Goal: Feedback & Contribution: Submit feedback/report problem

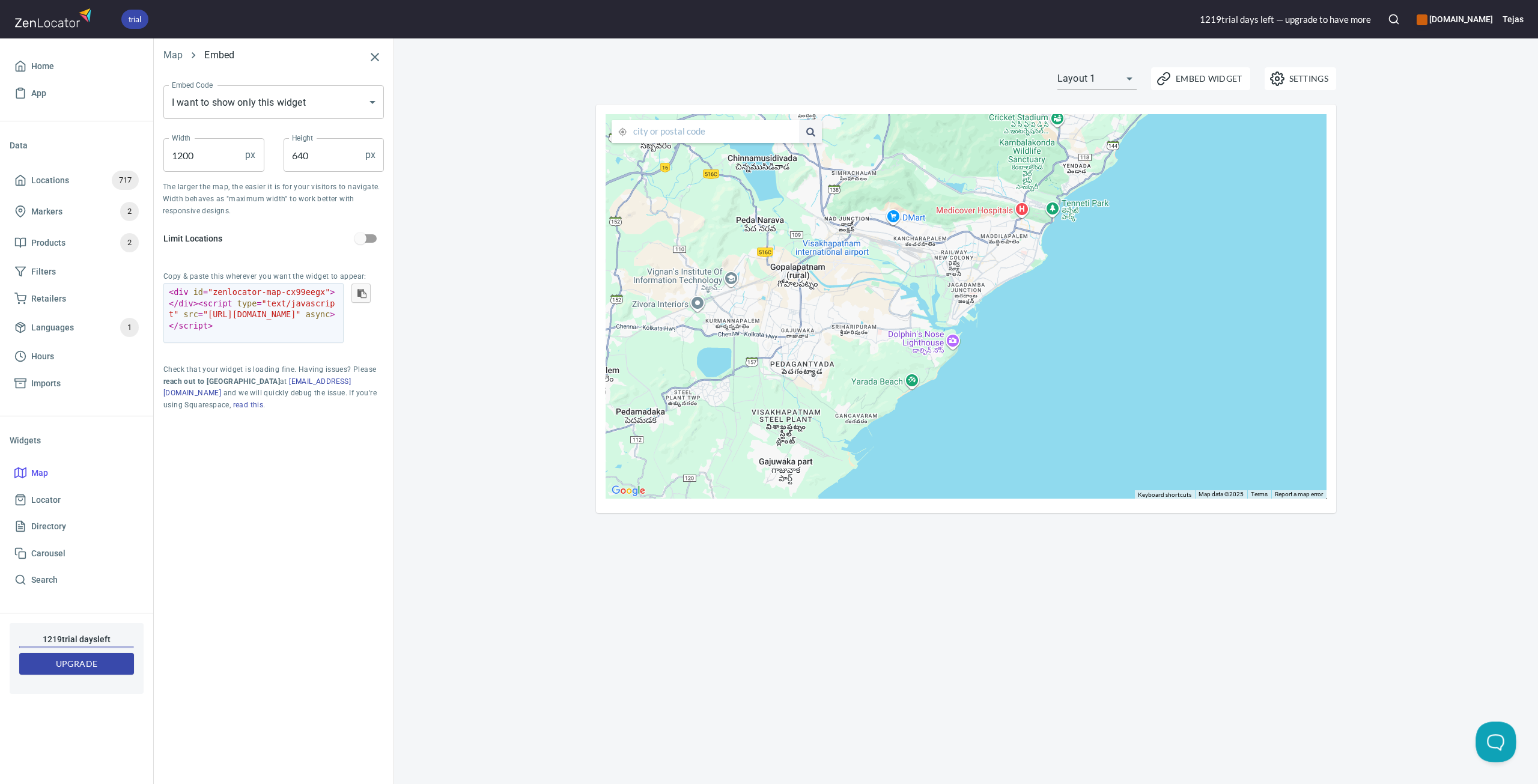
click at [1497, 748] on button "Open Beacon popover" at bounding box center [1494, 739] width 36 height 36
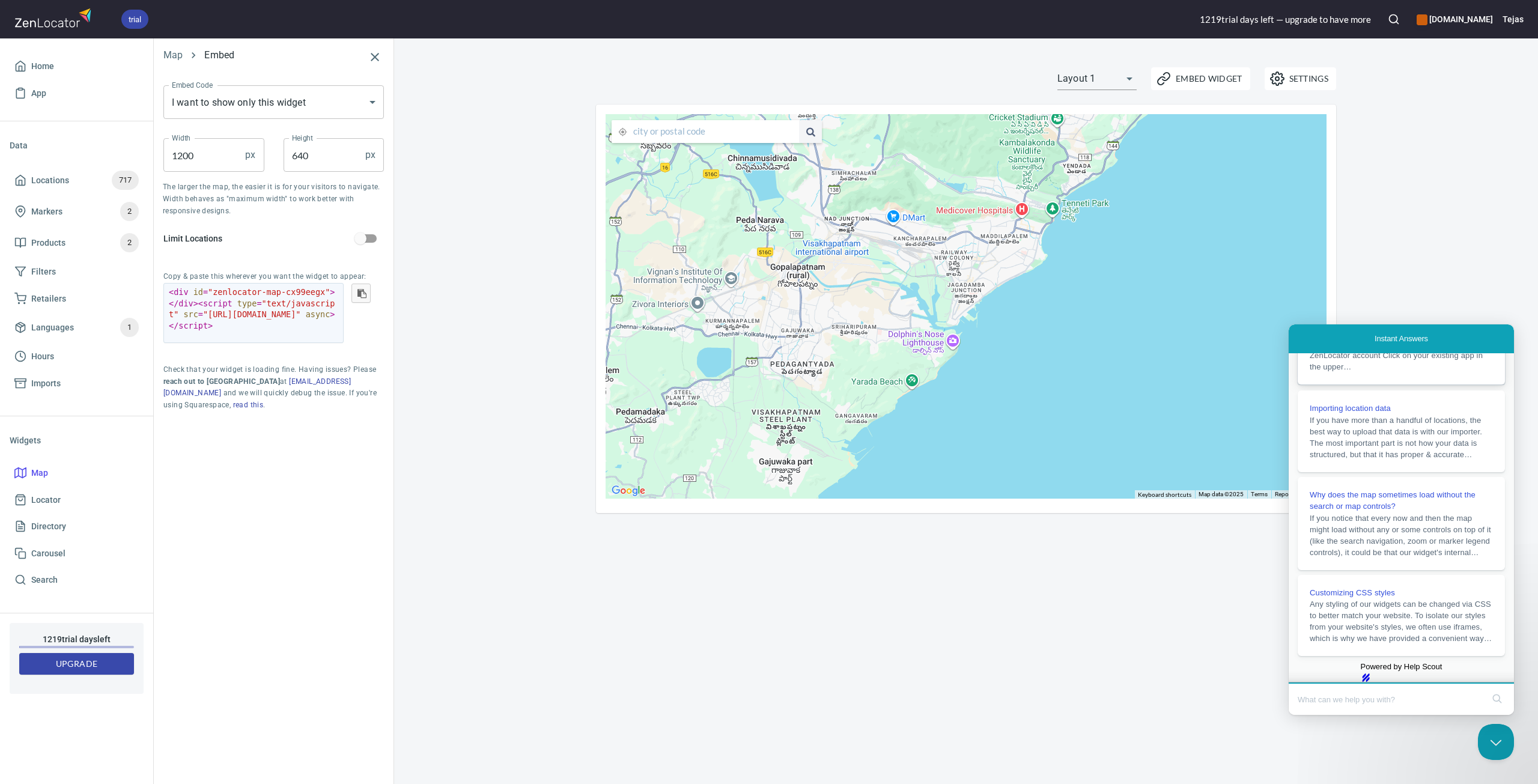
scroll to position [241, 0]
click at [1365, 694] on input "Search Doc articles" at bounding box center [1390, 699] width 185 height 25
type input "Map is not loading on my website"
click button "search" at bounding box center [1497, 698] width 19 height 19
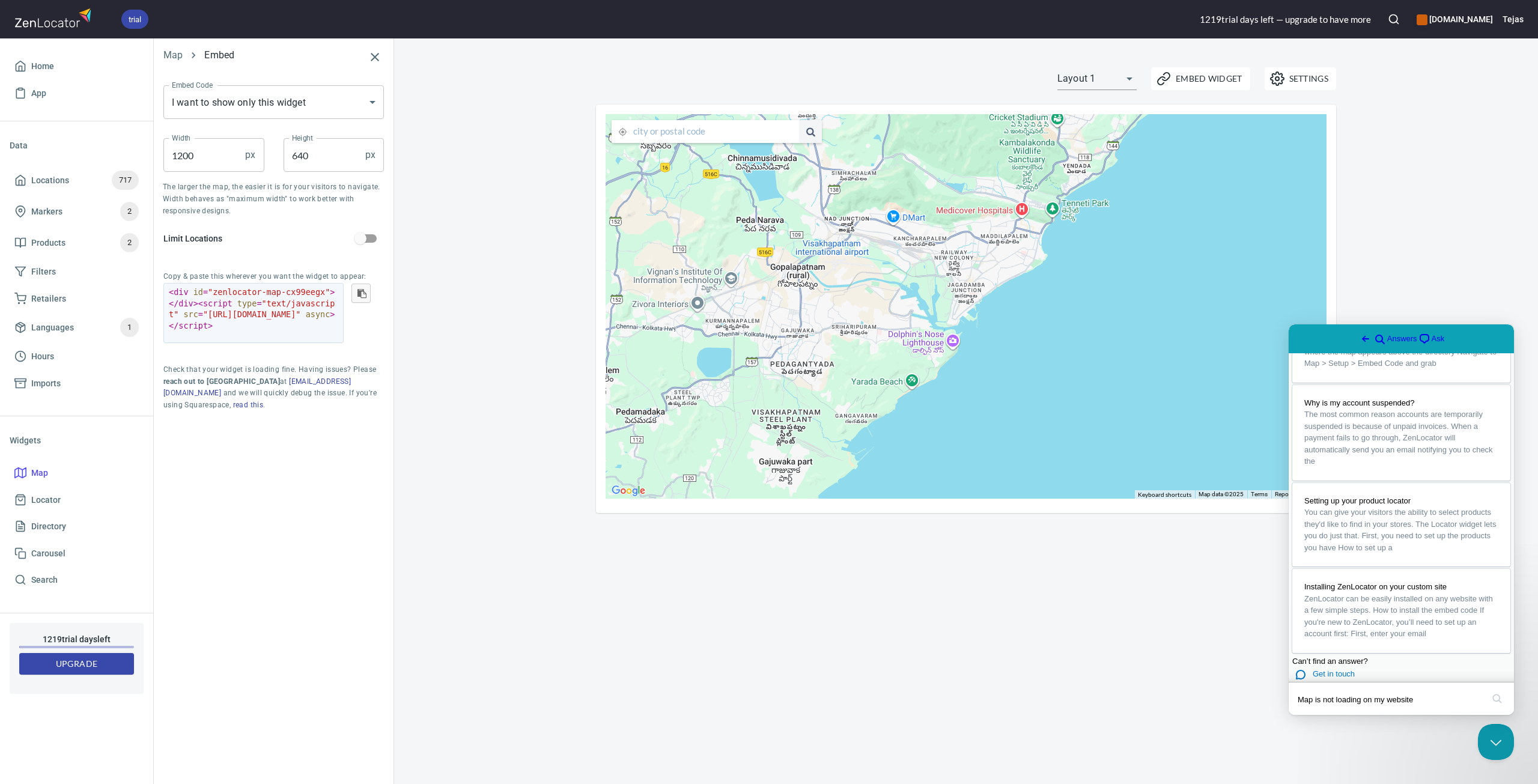
scroll to position [809, 0]
click at [1344, 670] on span "Get in touch" at bounding box center [1333, 674] width 42 height 9
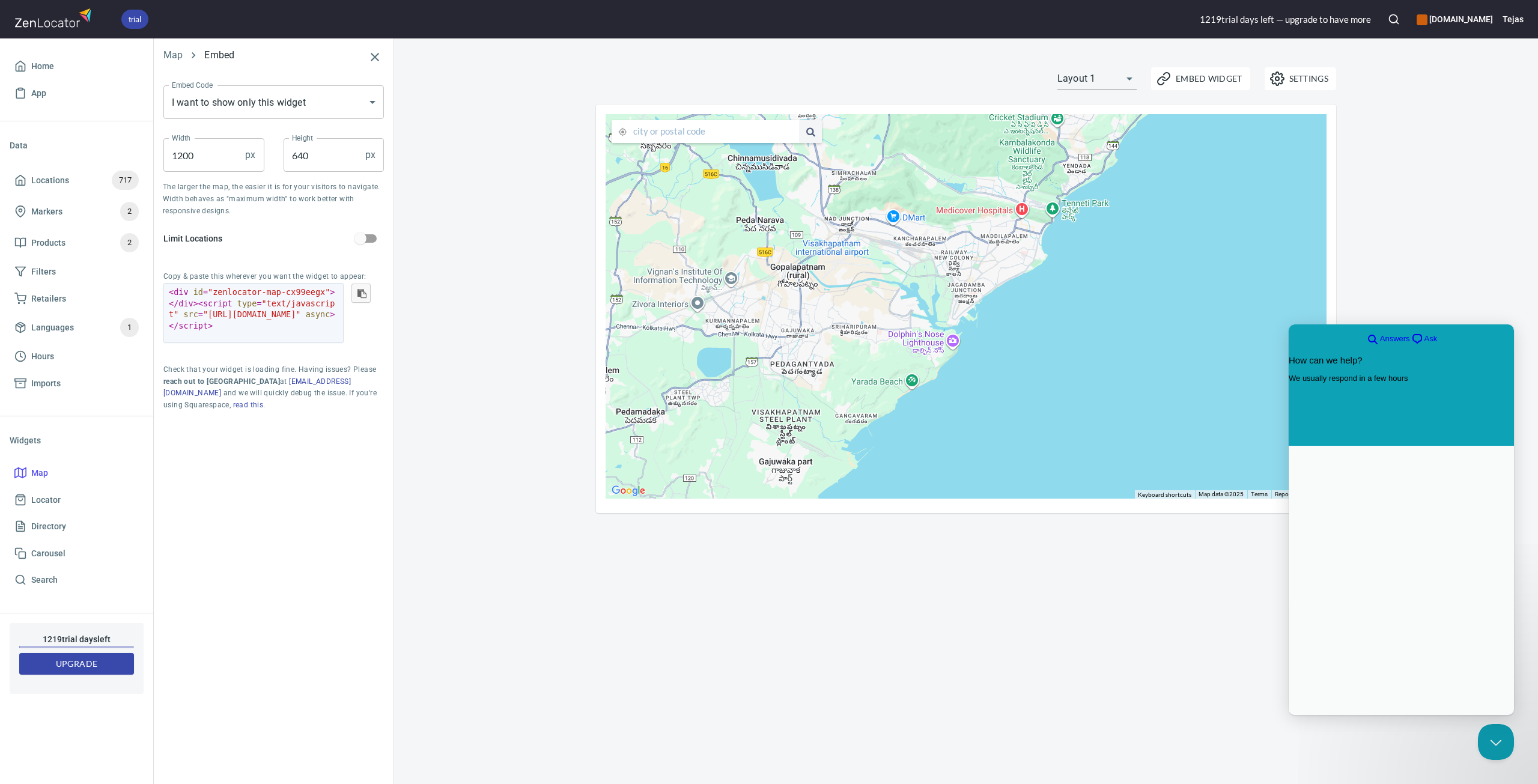
scroll to position [0, 0]
click at [1364, 518] on textarea "How can we help?" at bounding box center [1356, 498] width 109 height 57
paste textarea "[URL][DOMAIN_NAME]"
drag, startPoint x: 1465, startPoint y: 484, endPoint x: 1447, endPoint y: 523, distance: 43.0
click at [1390, 523] on textarea "Hi, the map i not loading on my website, here are the details: [URL][DOMAIN_NAM…" at bounding box center [1346, 524] width 88 height 66
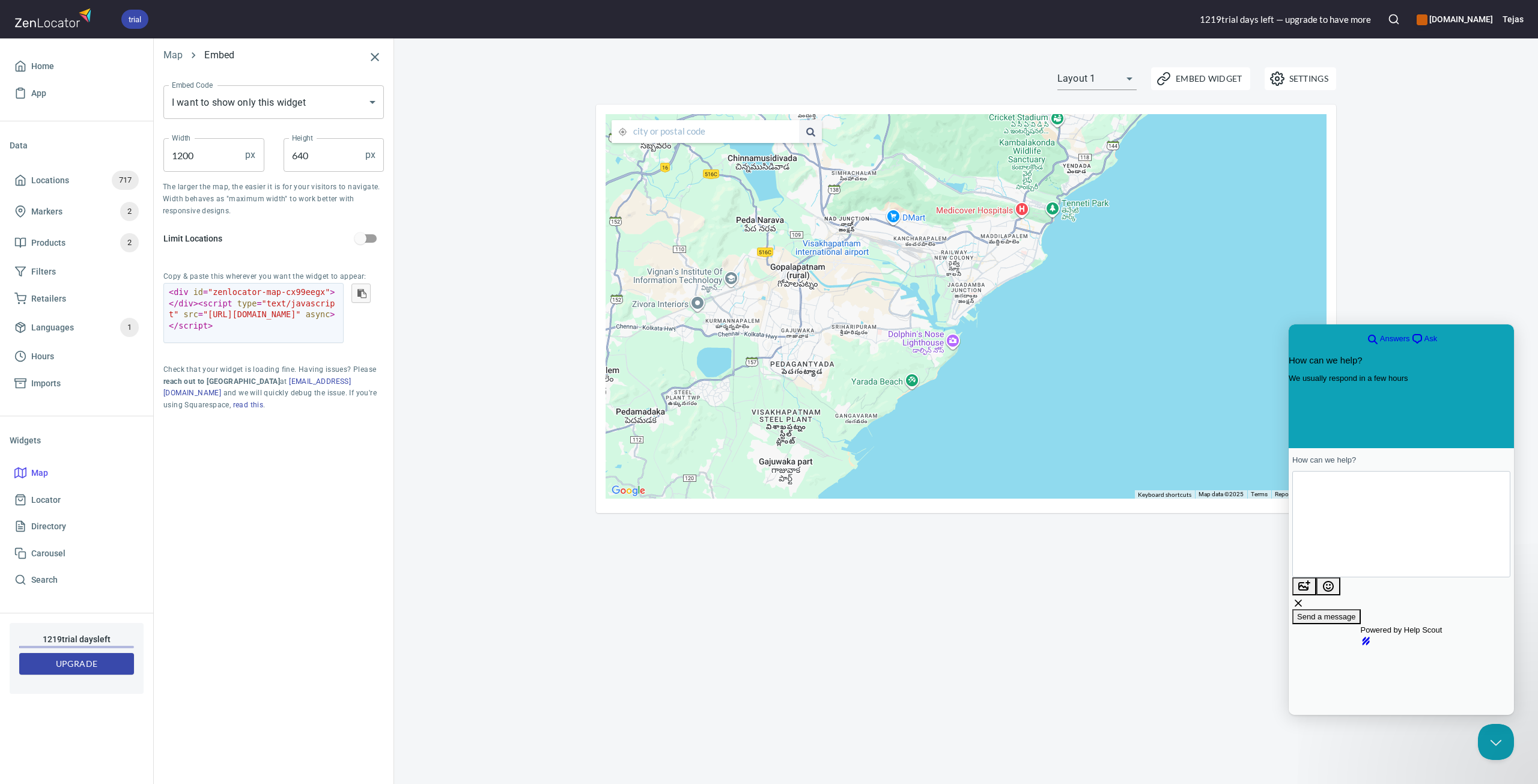
click at [1389, 499] on textarea "Hi, the map i not loading on my website, here are the details: [URL][DOMAIN_NAM…" at bounding box center [1346, 524] width 88 height 66
type textarea "Hi, the map i not loading on my website, here are the details: Link: [URL][DOMA…"
click at [1316, 589] on button "image-plus" at bounding box center [1305, 598] width 24 height 18
click at [1354, 545] on textarea "Hi, the map i not loading on my website, here are the details: Link: [URL][DOMA…" at bounding box center [1346, 530] width 88 height 77
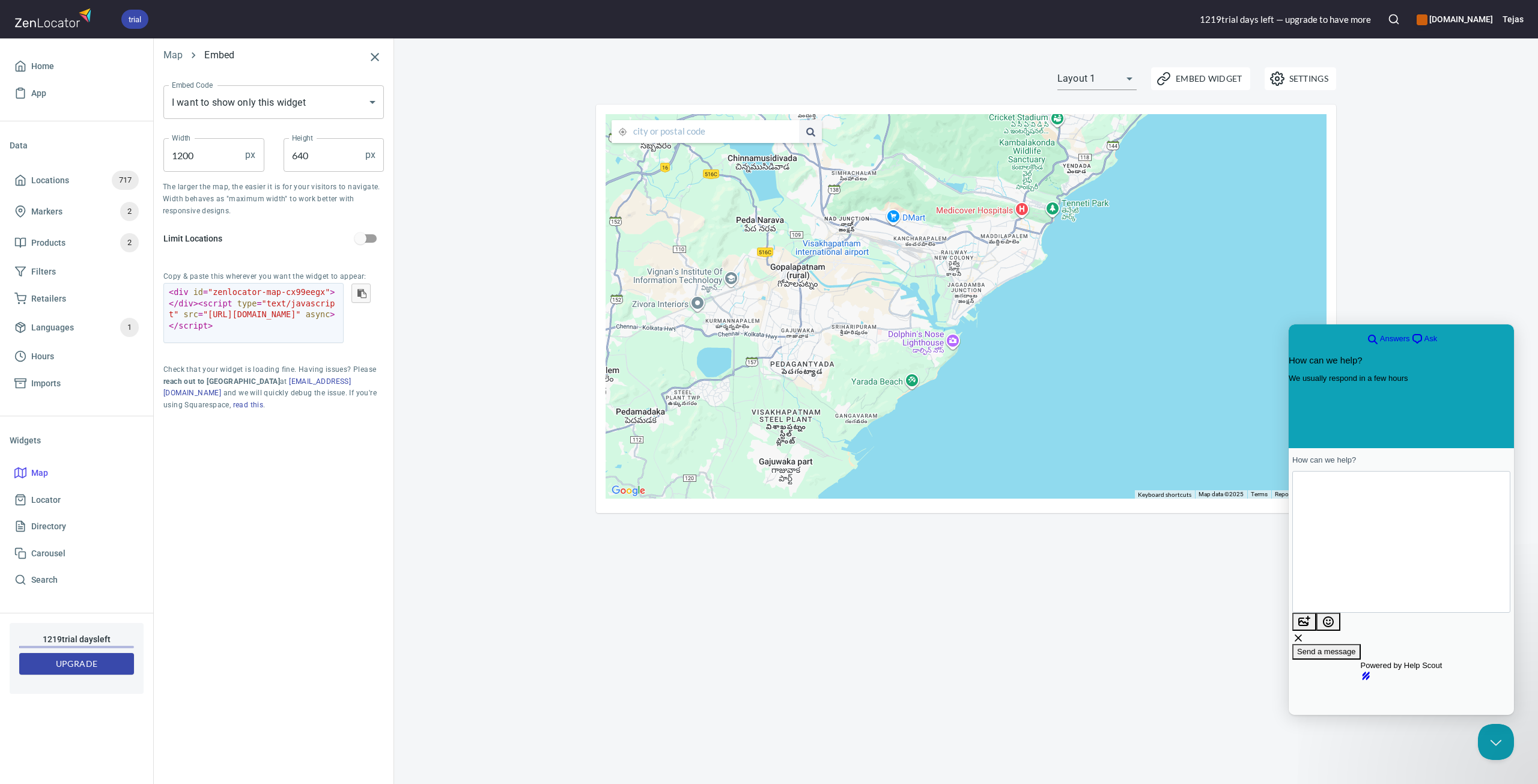
type textarea "Hi, the map i not loading on my website, here are the details: Link: [URL][DOMA…"
click at [1316, 613] on button "image-plus" at bounding box center [1305, 622] width 24 height 18
type input "C:\fakepath\Screenshot [DATE] 140605.png"
click at [1378, 562] on textarea "Hi, the map i not loading on my website, here are the details: Link: [URL][DOMA…" at bounding box center [1340, 560] width 76 height 118
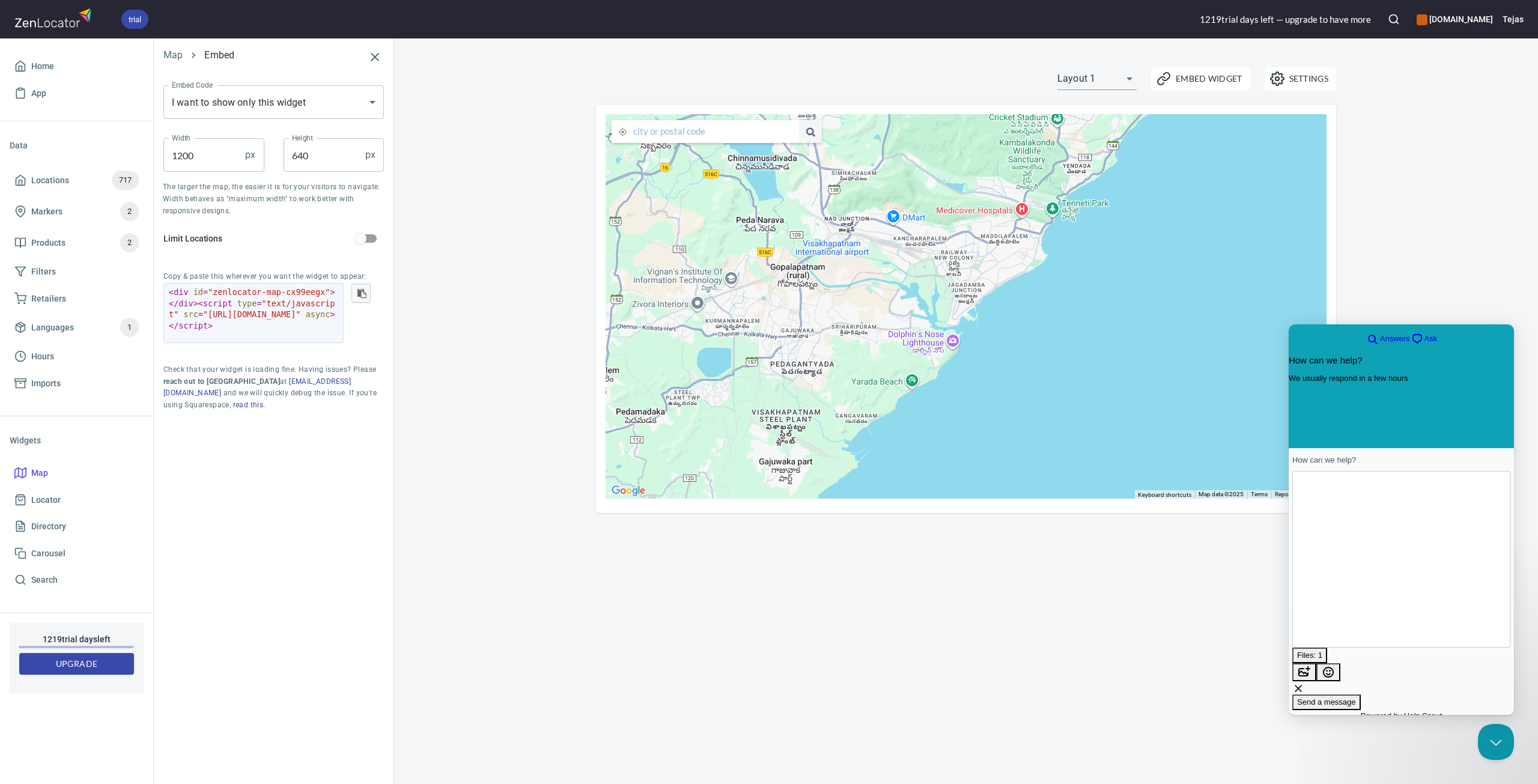
scroll to position [17, 0]
type textarea "Hi, the map i not loading on my website, here are the details: Link: [URL][DOMA…"
click at [1356, 698] on span "Send a message" at bounding box center [1327, 702] width 59 height 9
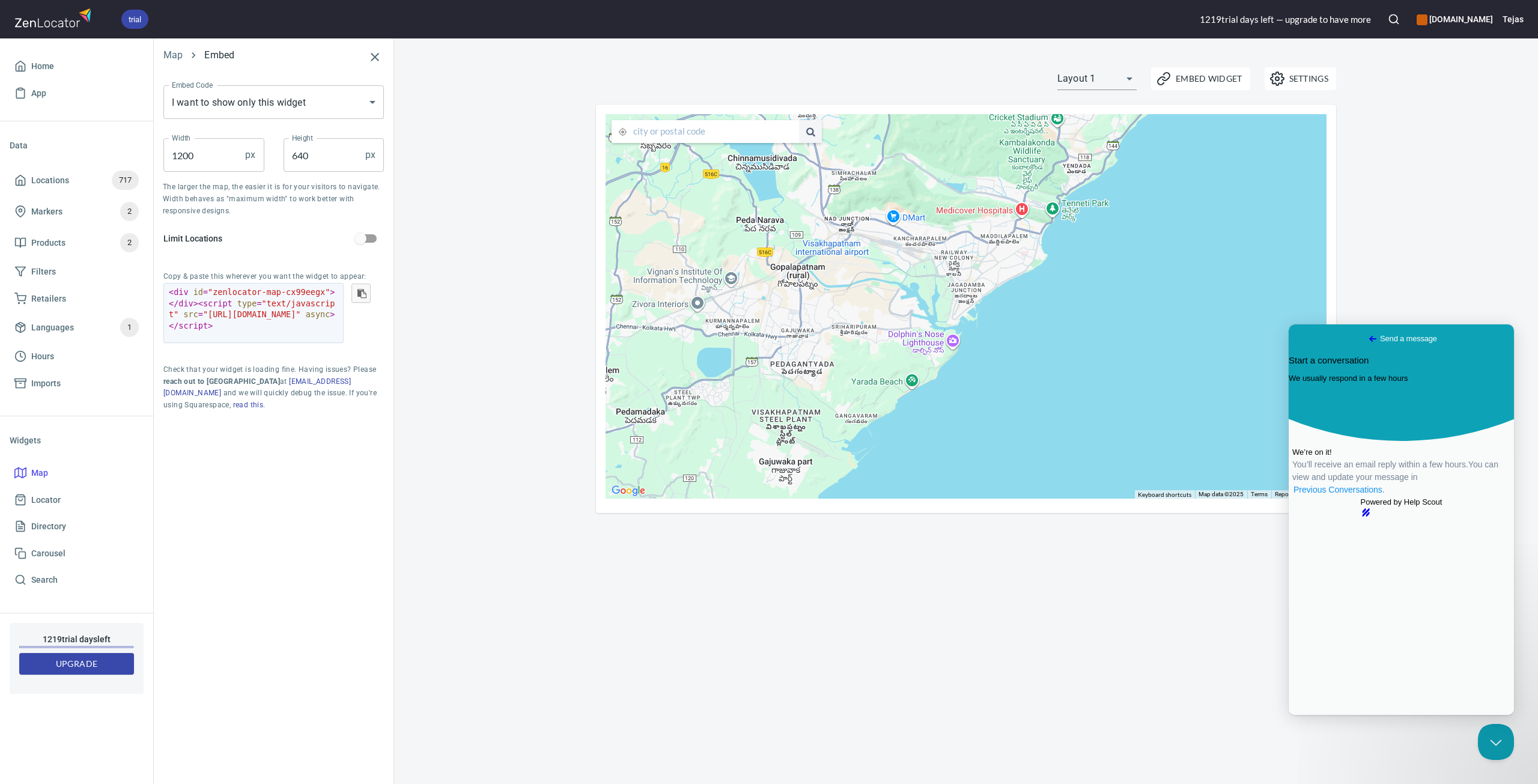
click at [1387, 496] on link "Previous Conversations ." at bounding box center [1339, 489] width 94 height 13
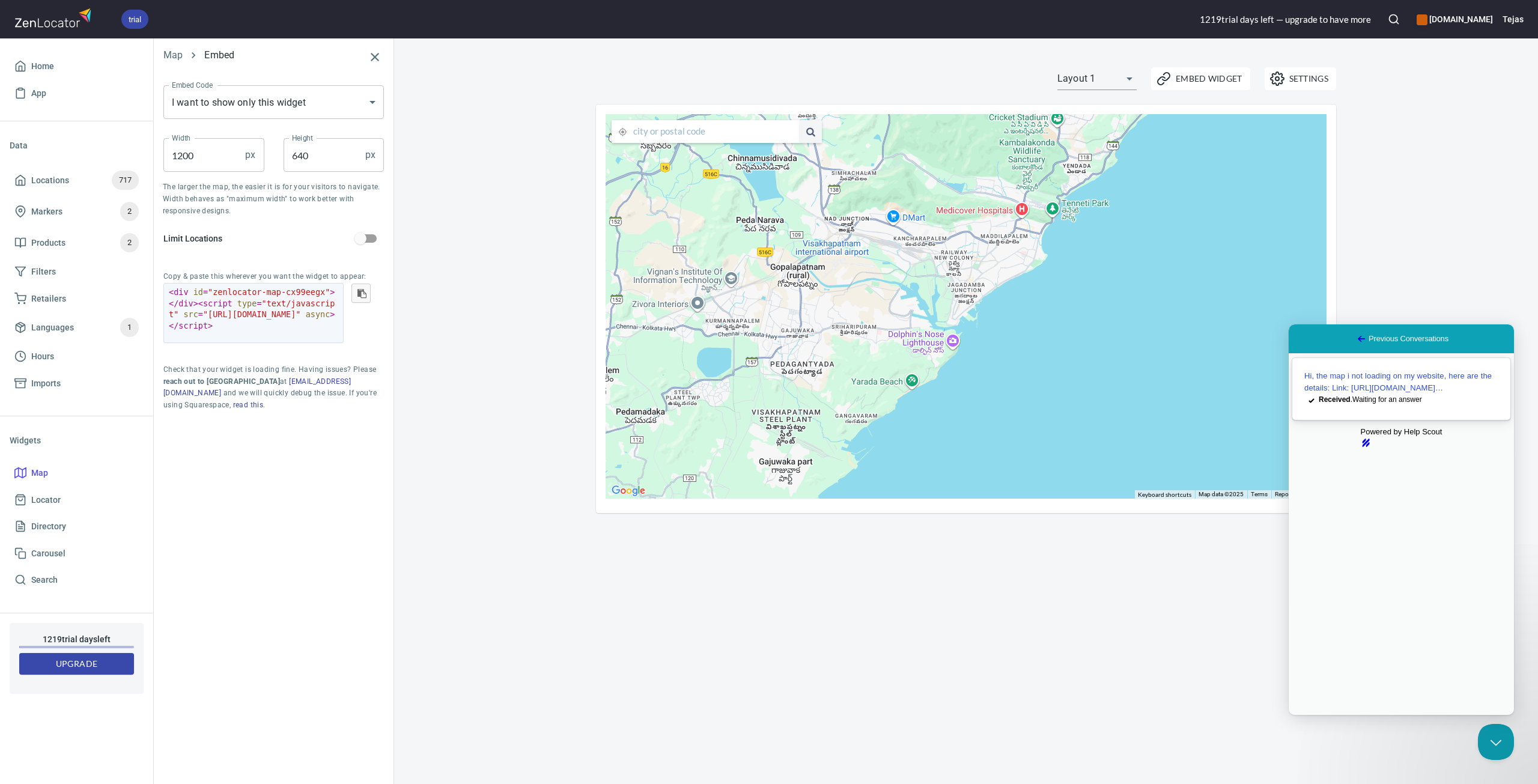
click at [1357, 404] on span "Received . Waiting for an answer" at bounding box center [1370, 399] width 103 height 8
drag, startPoint x: 1452, startPoint y: 489, endPoint x: 1455, endPoint y: 483, distance: 6.7
click at [1311, 715] on button "Close" at bounding box center [1300, 723] width 21 height 16
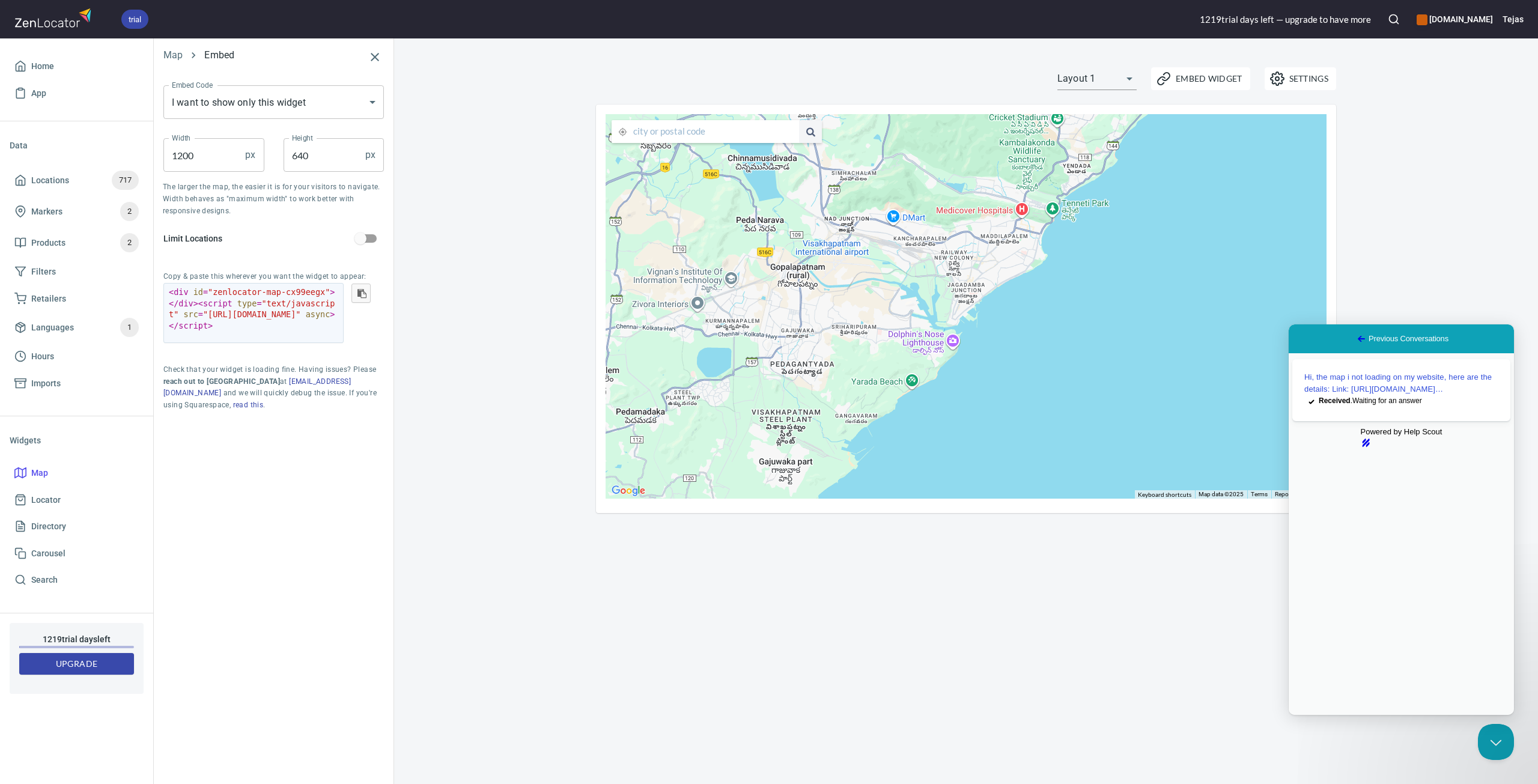
click at [1354, 335] on span "Go back" at bounding box center [1362, 339] width 15 height 15
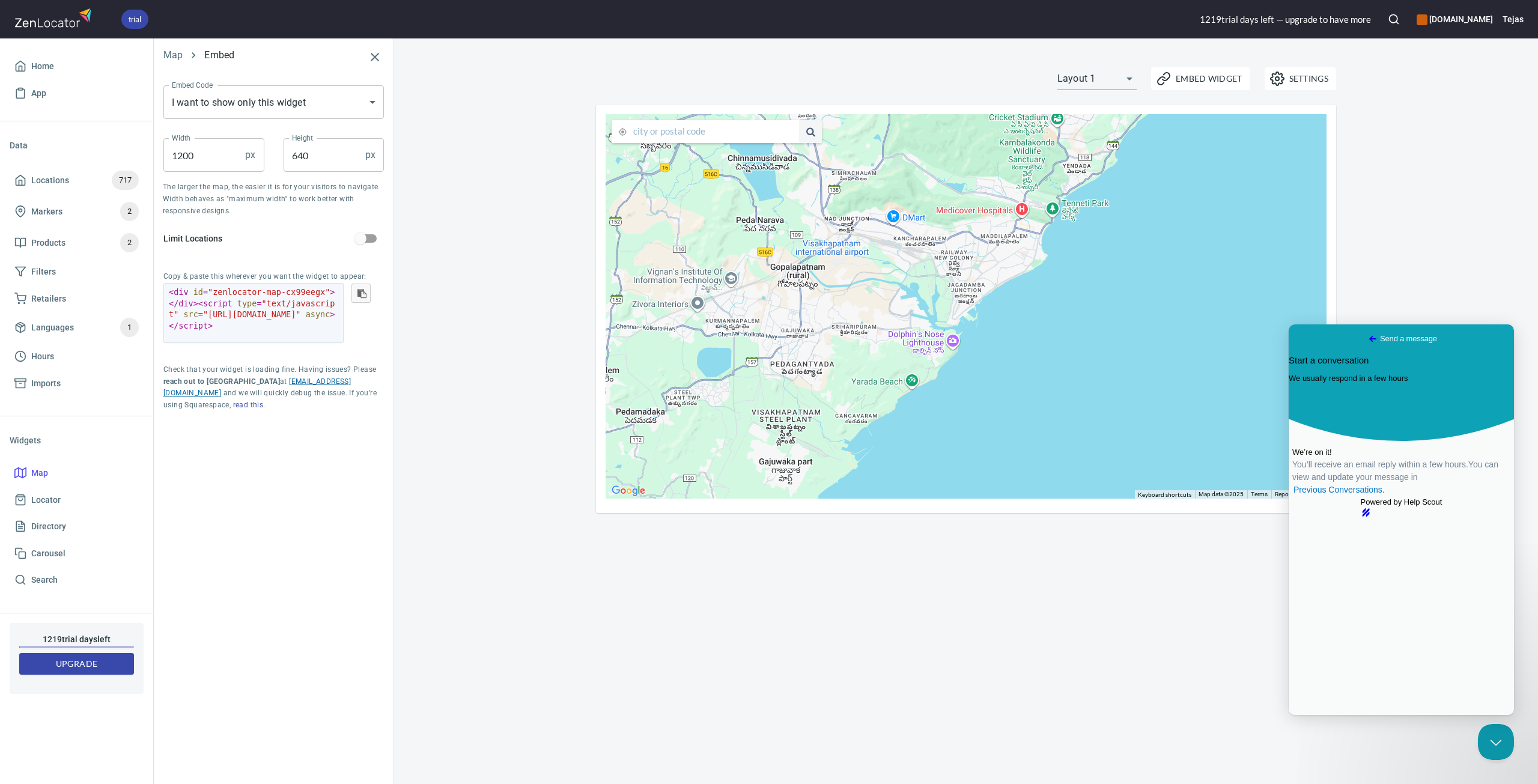
click at [279, 380] on link "[EMAIL_ADDRESS][DOMAIN_NAME]" at bounding box center [257, 388] width 188 height 21
click at [1119, 596] on div "Settings Embed Widget Layout 1 layout1 ← Move left → Move right ↑ Move up ↓ Mov…" at bounding box center [967, 411] width 1144 height 746
click at [1366, 334] on span "Go back" at bounding box center [1373, 339] width 15 height 15
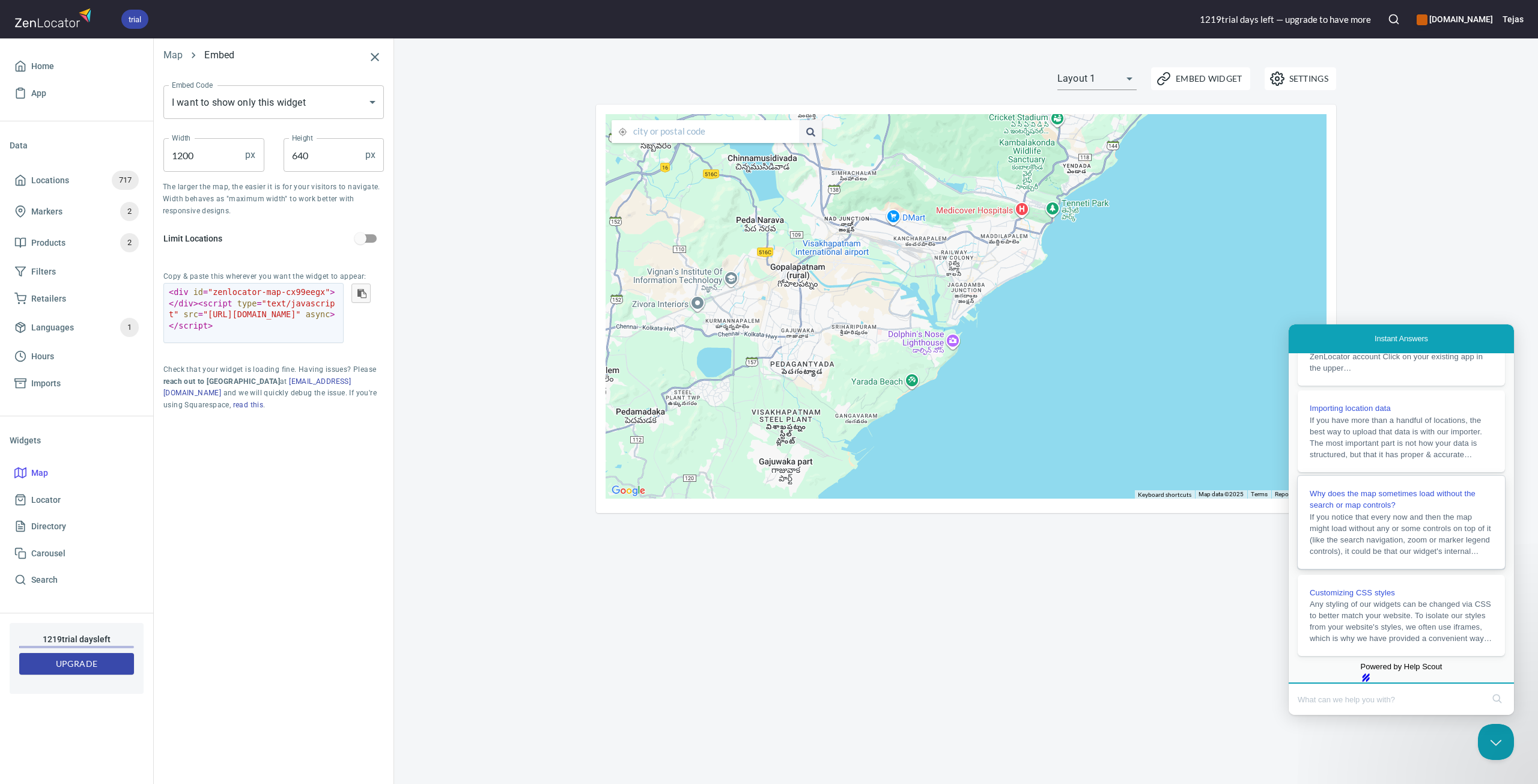
scroll to position [241, 0]
click at [1399, 673] on link "hs-logo" at bounding box center [1401, 678] width 82 height 10
click at [1490, 727] on button "Close Beacon popover" at bounding box center [1494, 739] width 36 height 36
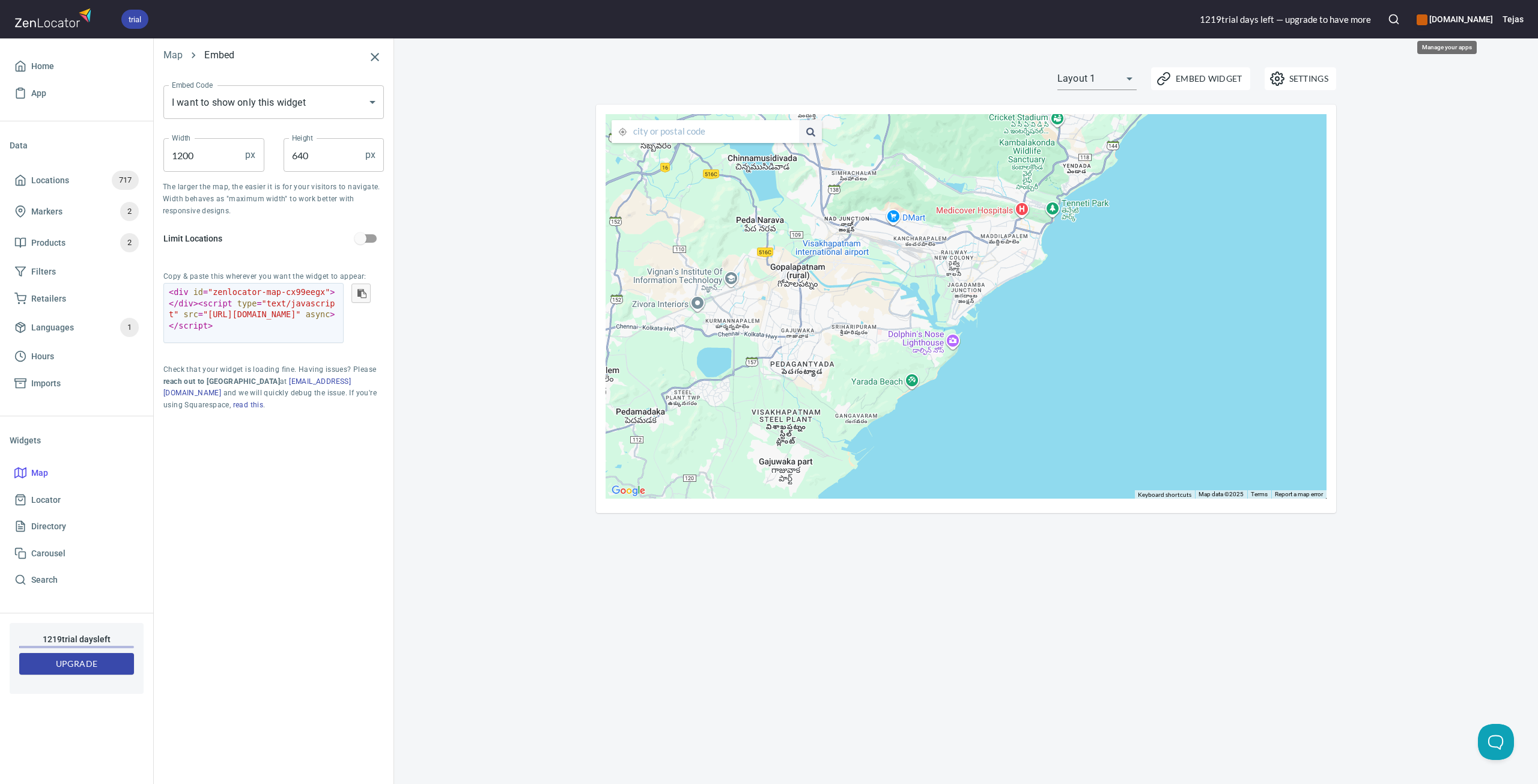
click at [1448, 19] on h6 "[DOMAIN_NAME]" at bounding box center [1455, 19] width 76 height 13
click at [1521, 18] on div at bounding box center [769, 392] width 1538 height 784
click at [1517, 18] on h6 "Tejas" at bounding box center [1513, 19] width 21 height 13
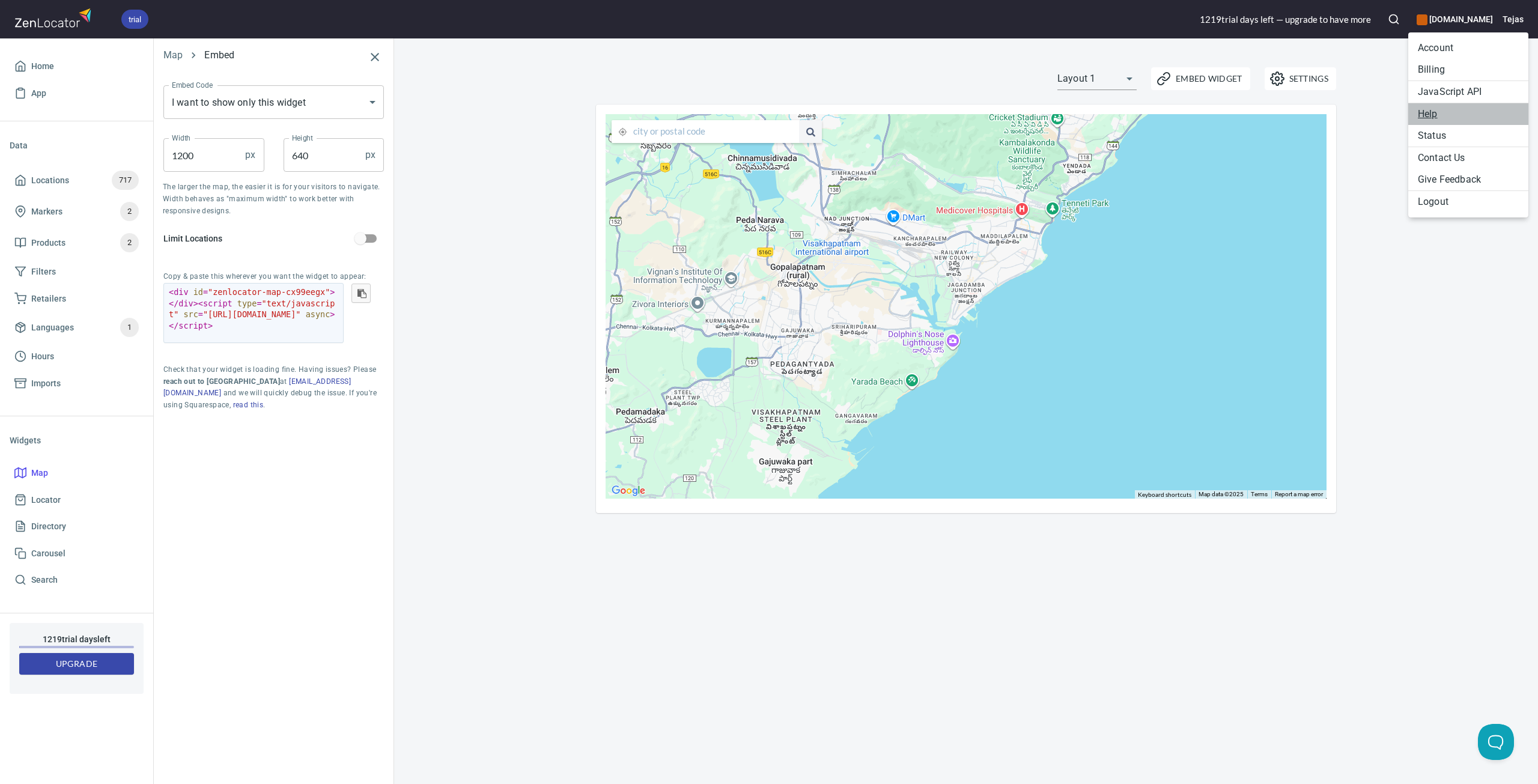
click at [1435, 117] on link "Help" at bounding box center [1469, 114] width 120 height 21
click at [1460, 298] on div at bounding box center [769, 392] width 1538 height 784
click at [1516, 32] on button "Tejas" at bounding box center [1513, 19] width 21 height 27
click at [1454, 166] on li "Contact Us" at bounding box center [1469, 157] width 120 height 21
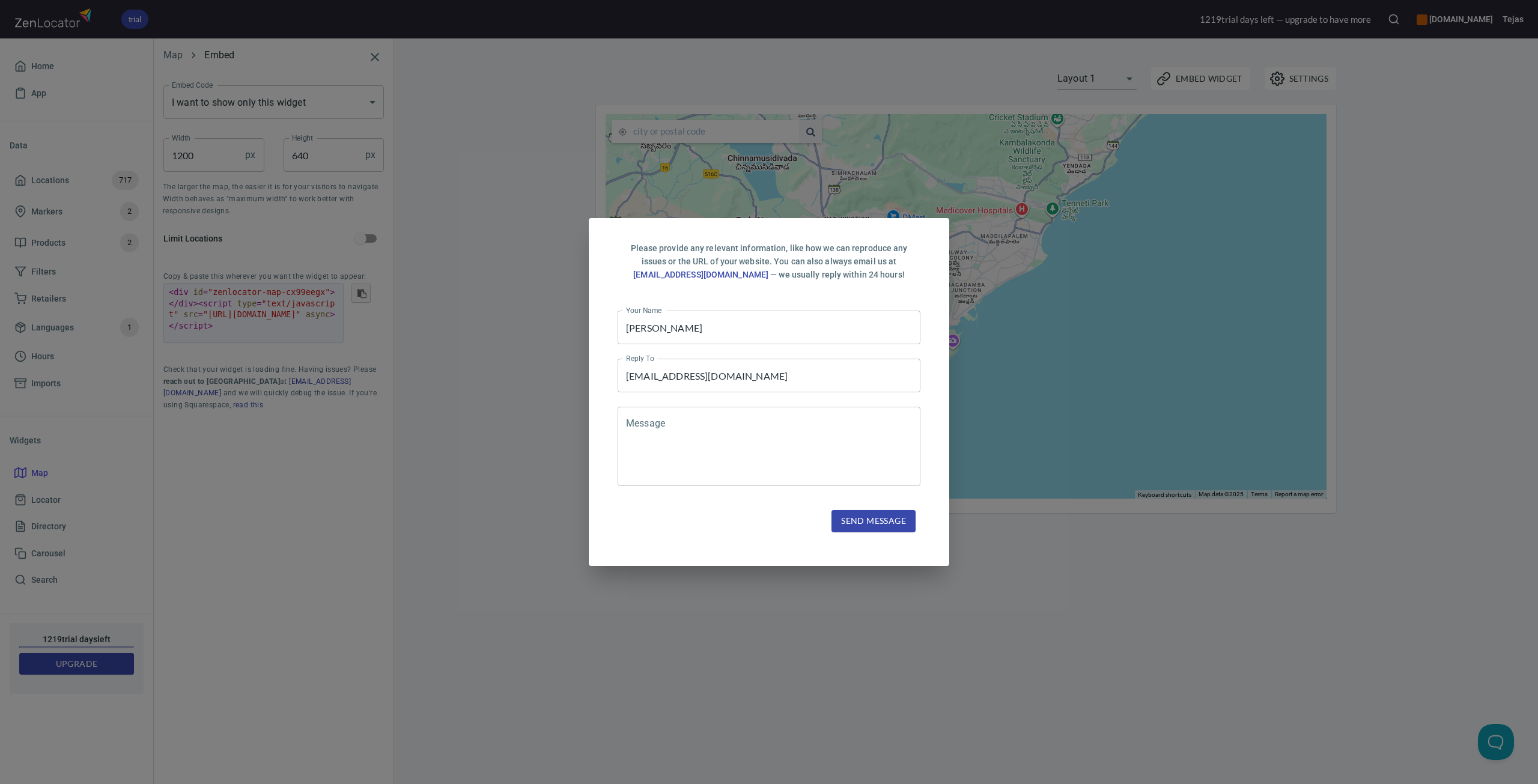
click at [690, 338] on input "[PERSON_NAME]" at bounding box center [769, 328] width 303 height 34
click at [733, 275] on link "[EMAIL_ADDRESS][DOMAIN_NAME]" at bounding box center [701, 274] width 135 height 10
click at [921, 291] on div "Please provide any relevant information, like how we can reproduce any issues o…" at bounding box center [769, 262] width 332 height 59
drag, startPoint x: 652, startPoint y: 277, endPoint x: 751, endPoint y: 279, distance: 99.0
click at [751, 279] on h6 "Please provide any relevant information, like how we can reproduce any issues o…" at bounding box center [769, 262] width 303 height 40
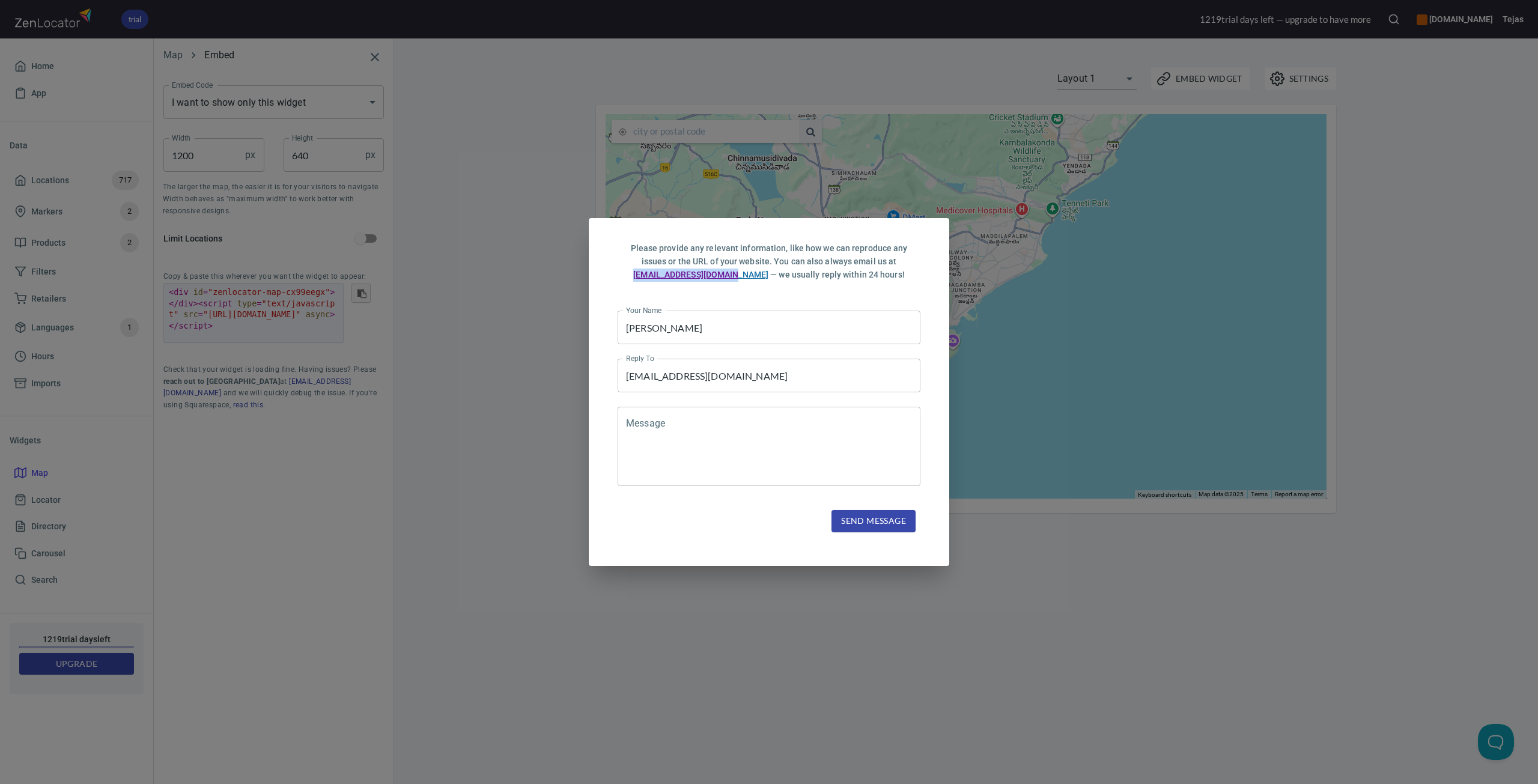
copy link "[EMAIL_ADDRESS][DOMAIN_NAME]"
click at [1052, 483] on div "Please provide any relevant information, like how we can reproduce any issues o…" at bounding box center [769, 392] width 1538 height 784
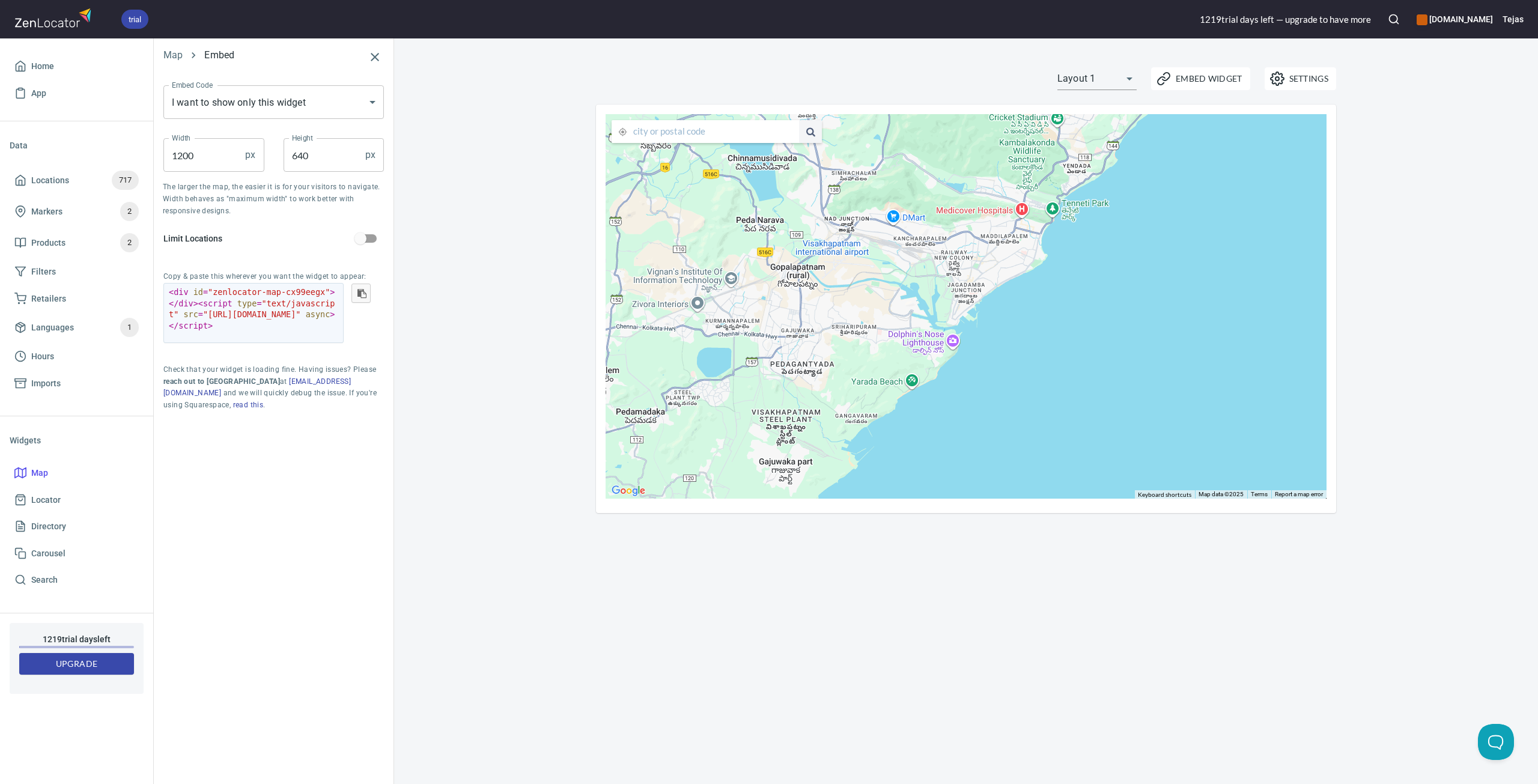
click at [204, 382] on b "reach out to [GEOGRAPHIC_DATA]" at bounding box center [222, 381] width 117 height 8
click at [302, 367] on p "Check that your widget is loading fine. Having issues? Please reach out to us a…" at bounding box center [273, 388] width 221 height 48
click at [278, 381] on link "[EMAIL_ADDRESS][DOMAIN_NAME]" at bounding box center [257, 388] width 188 height 21
drag, startPoint x: 529, startPoint y: 530, endPoint x: 448, endPoint y: 427, distance: 131.0
click at [529, 529] on div "Settings Embed Widget Layout 1 layout1 ← Move left → Move right ↑ Move up ↓ Mov…" at bounding box center [967, 411] width 1144 height 746
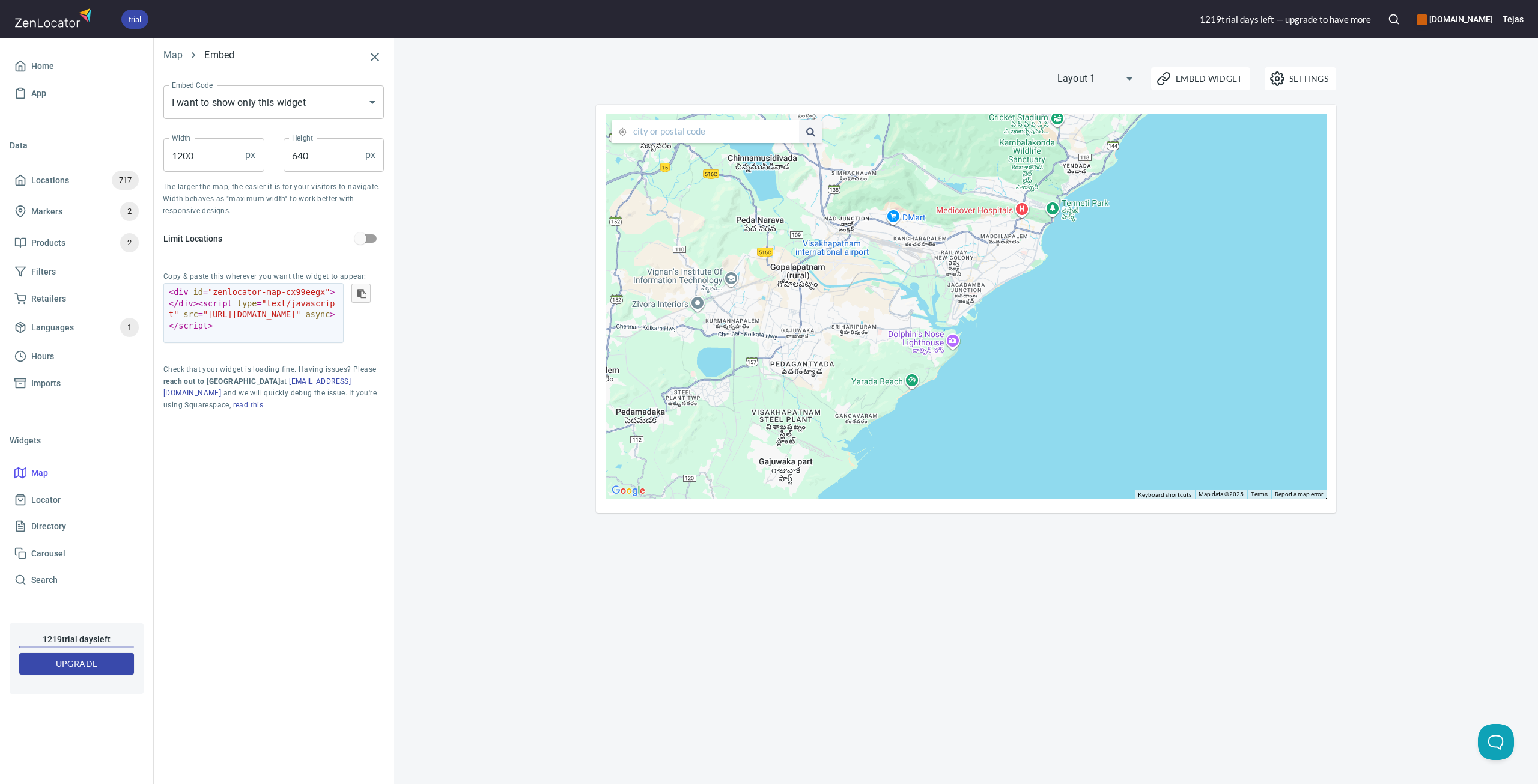
click at [312, 98] on body "trial 1219 trial day s left — upgrade to have more [DOMAIN_NAME] Tejas Home App…" at bounding box center [769, 392] width 1538 height 784
click at [301, 103] on li "I want to show only this widget" at bounding box center [281, 102] width 236 height 21
click at [1246, 80] on button "Embed Widget" at bounding box center [1201, 78] width 99 height 23
click at [1204, 82] on span "Embed Widget" at bounding box center [1201, 79] width 83 height 15
click at [1306, 86] on button "Settings" at bounding box center [1300, 78] width 72 height 23
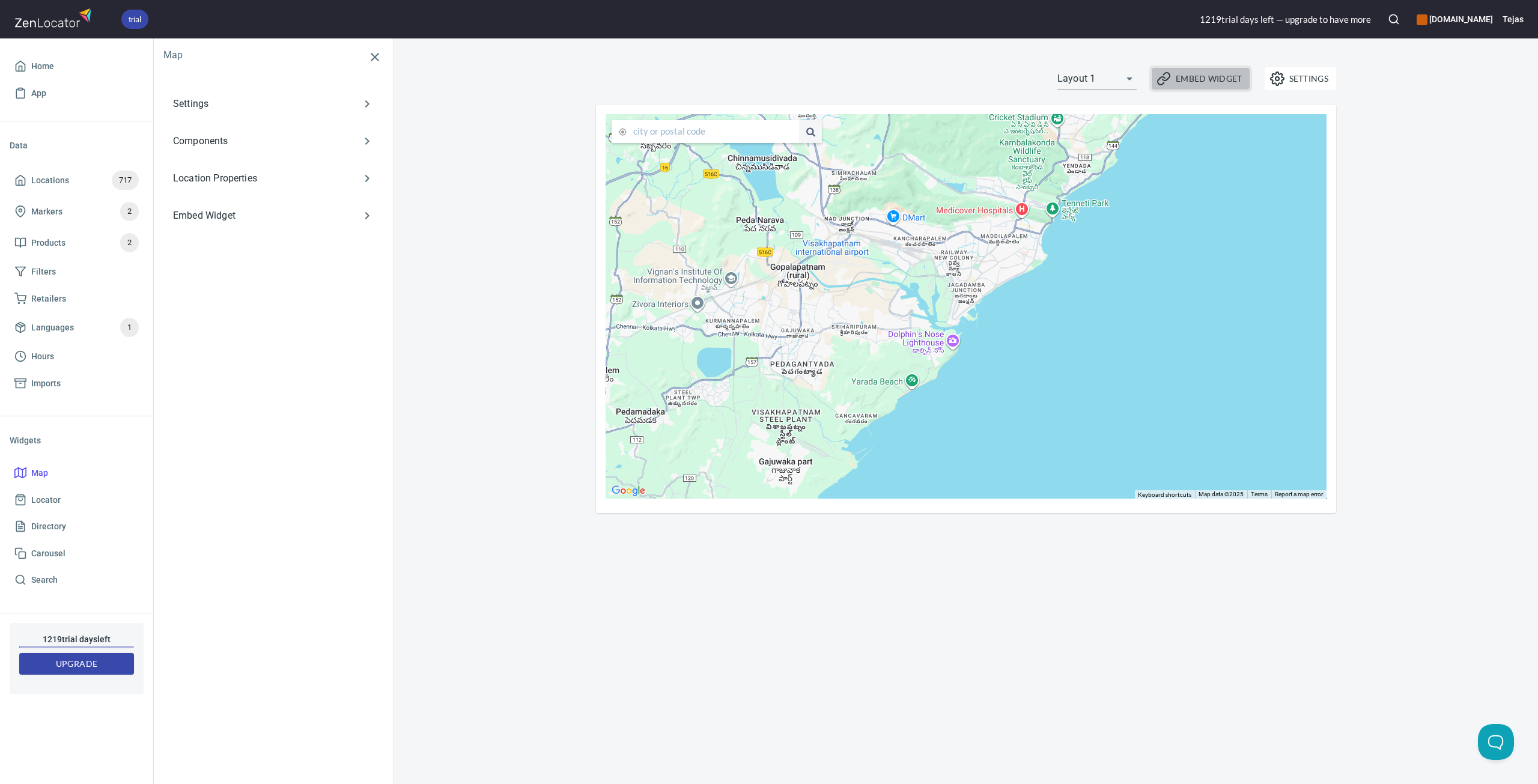
click at [1213, 79] on span "Embed Widget" at bounding box center [1201, 79] width 83 height 15
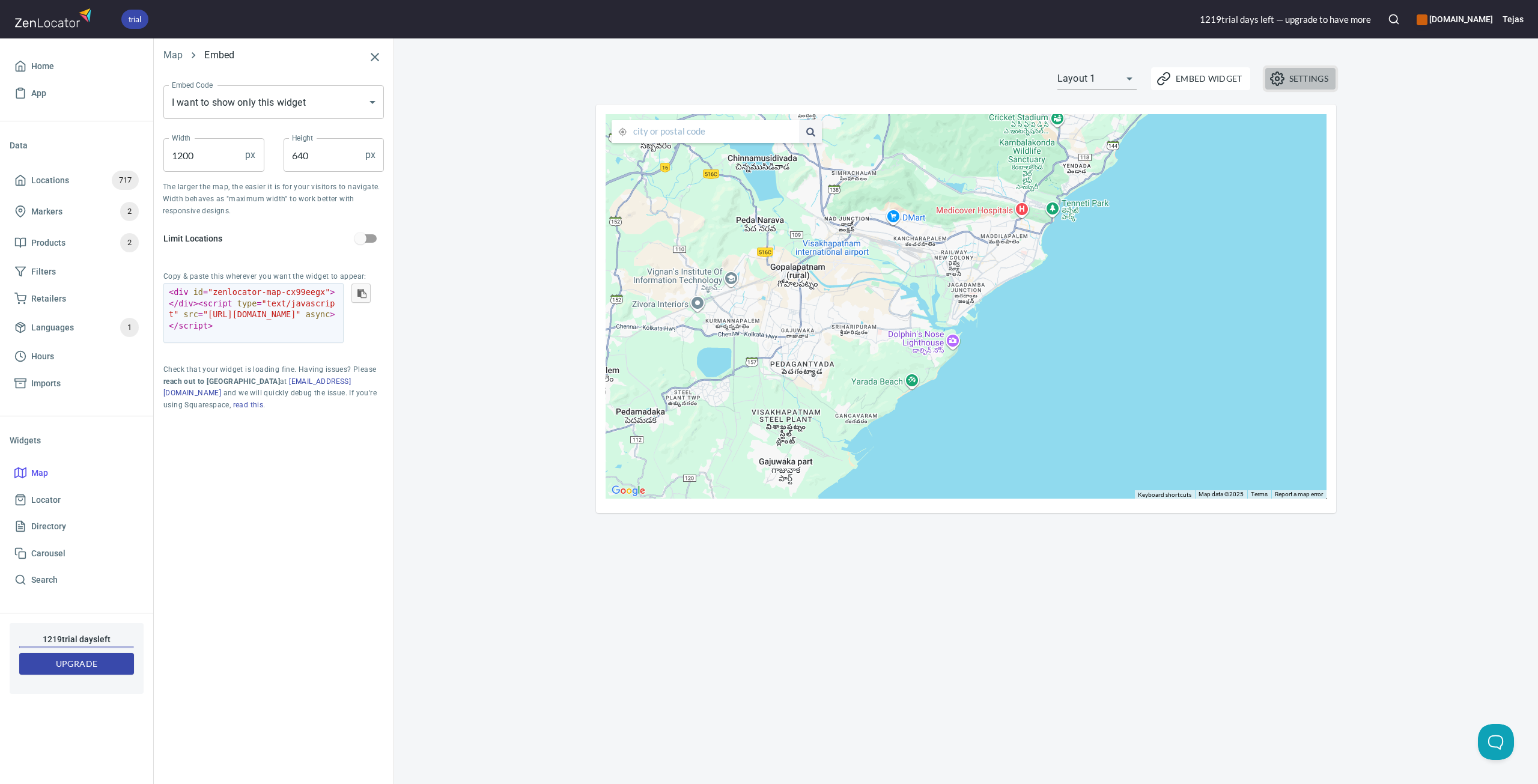
click at [1293, 82] on span "Settings" at bounding box center [1301, 79] width 56 height 15
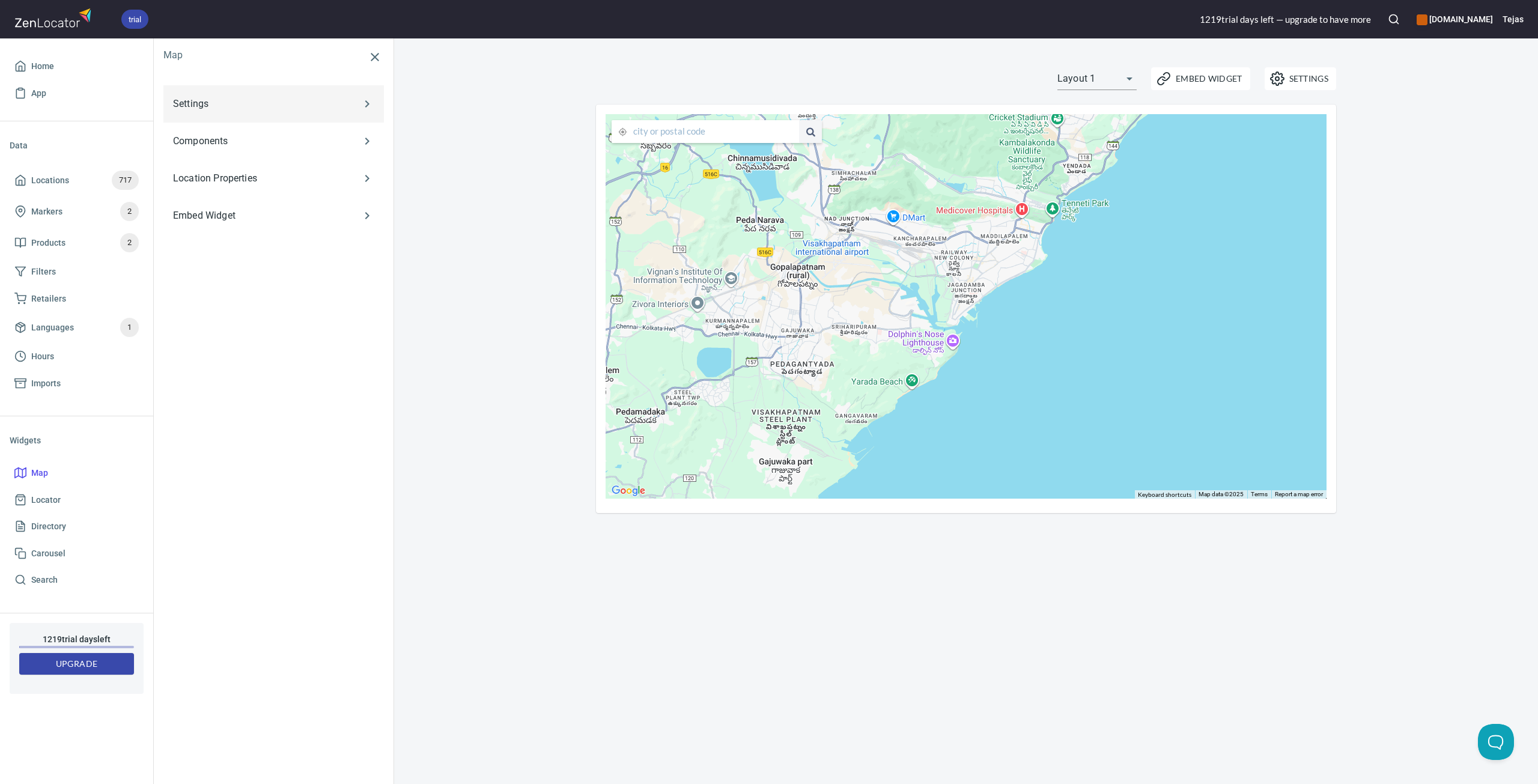
click at [292, 95] on td "Settings" at bounding box center [255, 104] width 185 height 37
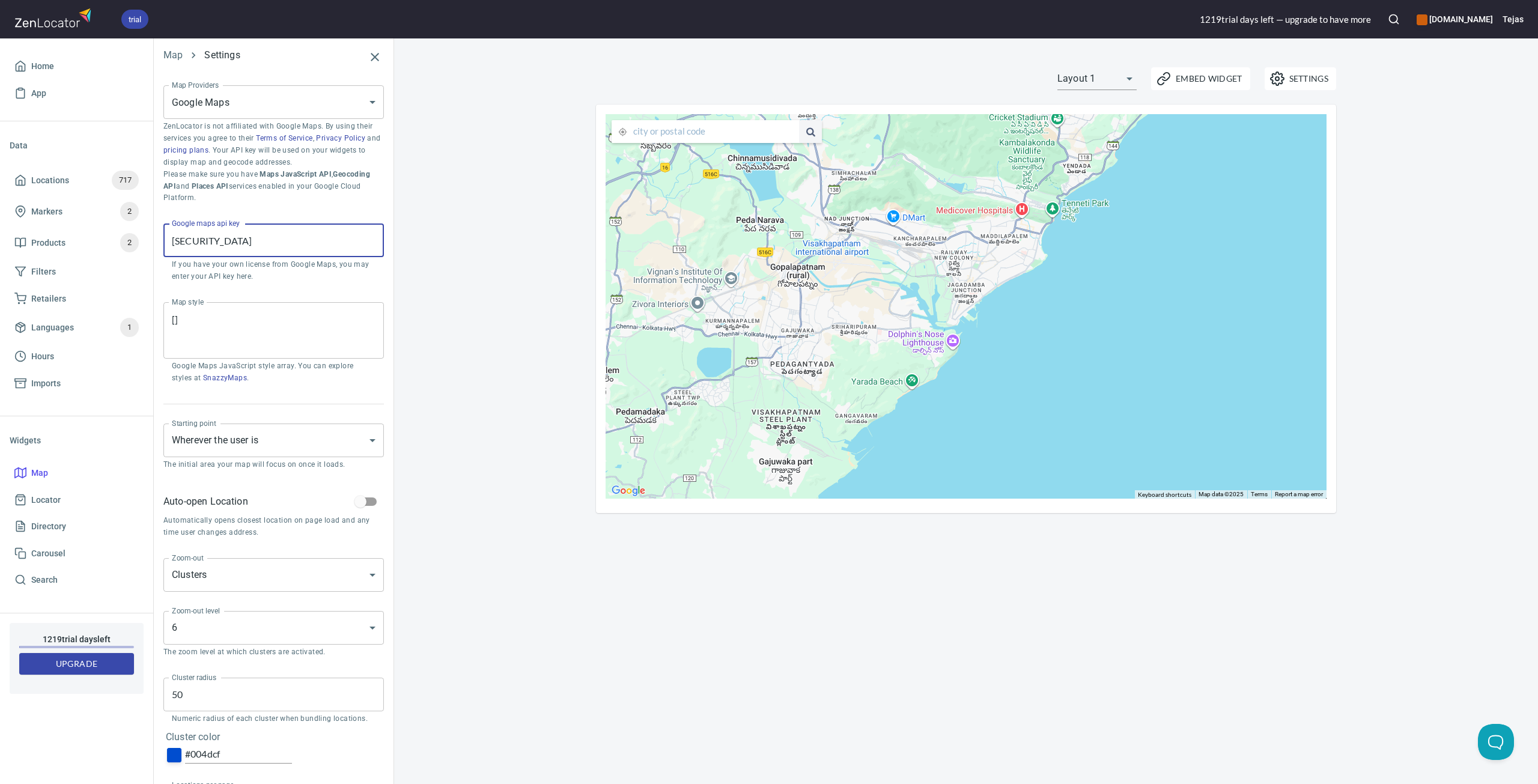
scroll to position [0, 12]
drag, startPoint x: 268, startPoint y: 247, endPoint x: 444, endPoint y: 247, distance: 176.0
click at [444, 247] on div "Map Settings Map Providers Google Maps GOOGLE_MAPS Map Providers ZenLocator is …" at bounding box center [845, 411] width 1384 height 746
click at [258, 275] on p "If you have your own license from Google Maps, you may enter your API key here." at bounding box center [274, 271] width 204 height 24
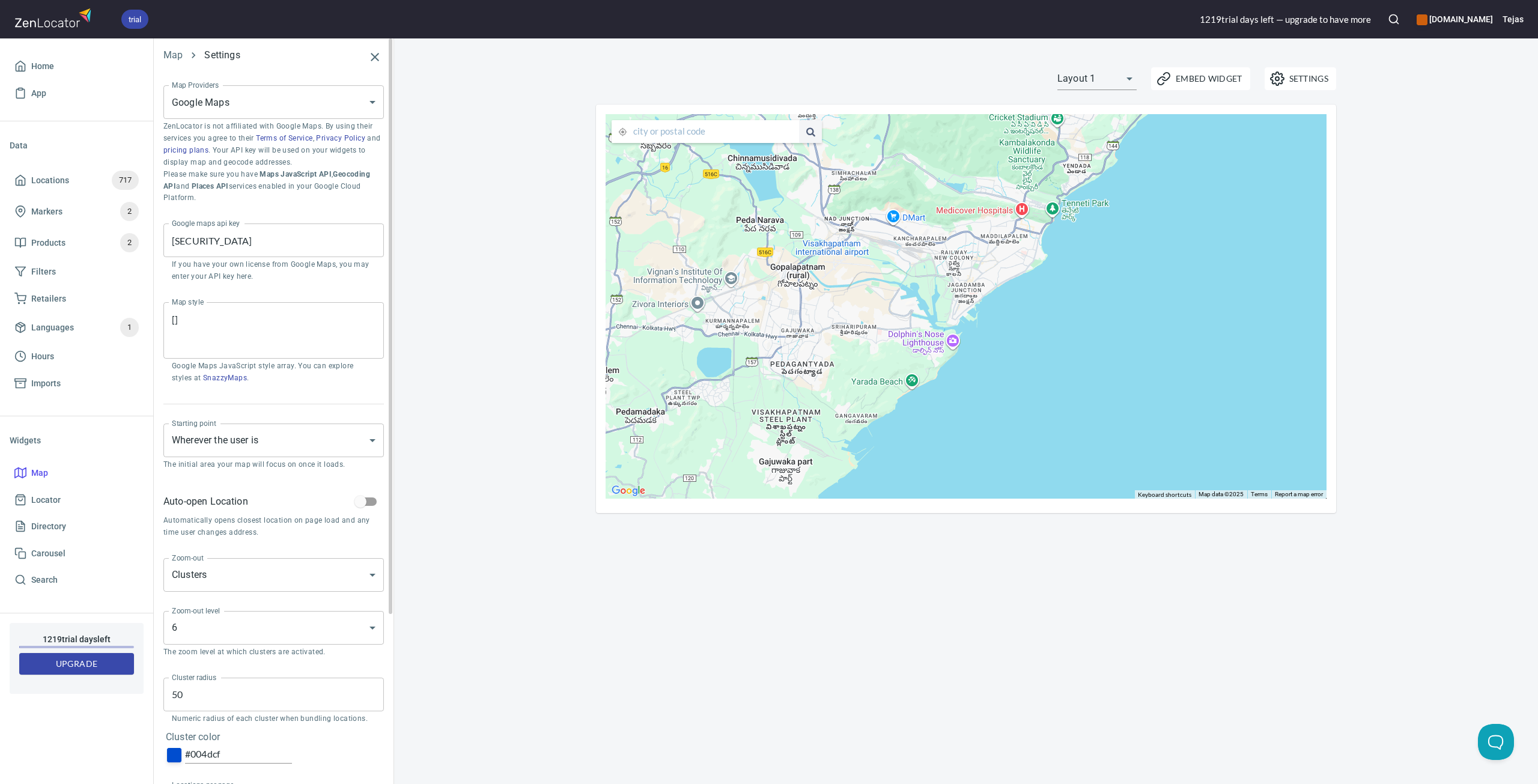
scroll to position [120, 0]
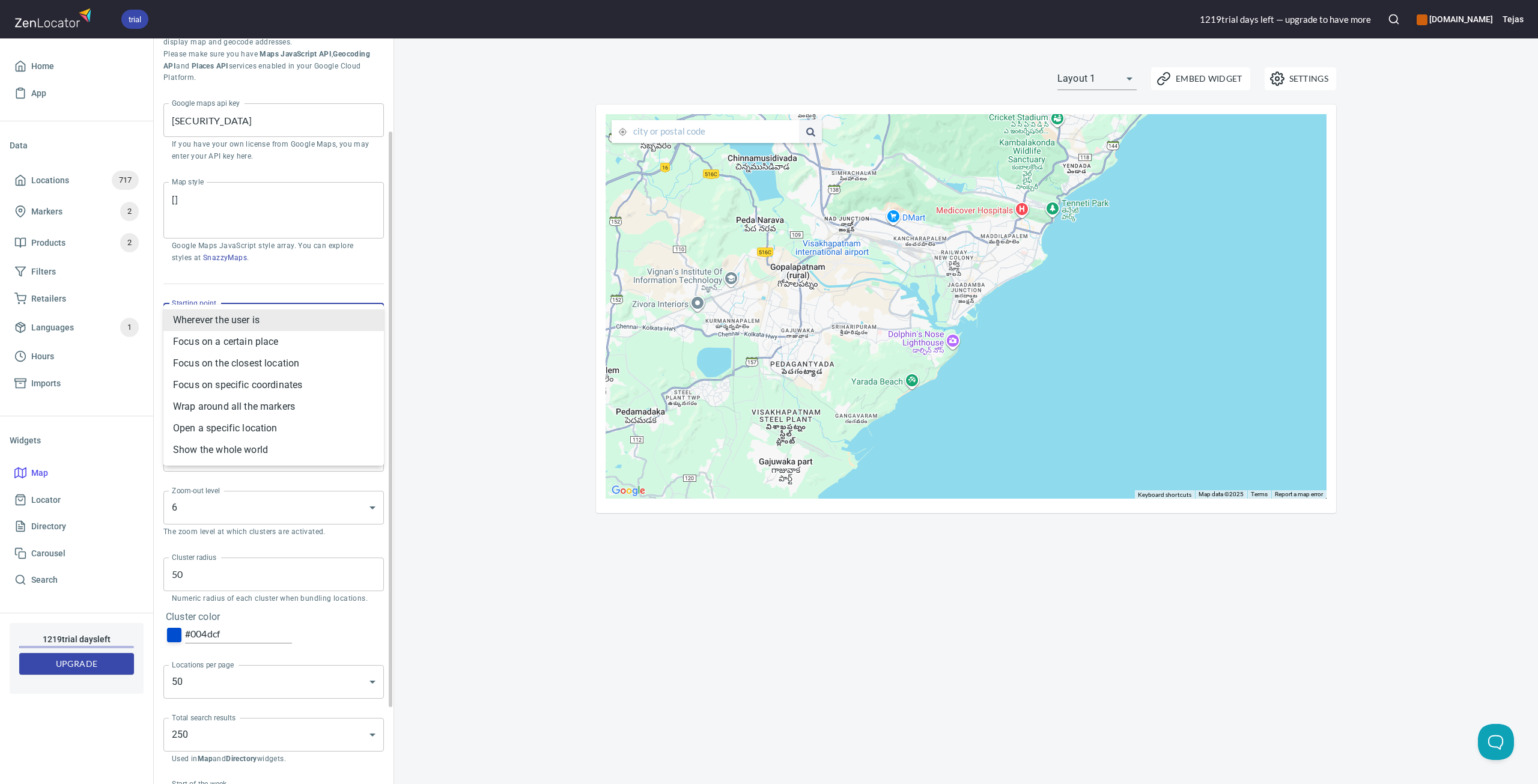
click at [267, 320] on body "trial 1219 trial day s left — upgrade to have more [DOMAIN_NAME] Tejas Home App…" at bounding box center [769, 392] width 1538 height 784
click at [308, 291] on div at bounding box center [769, 392] width 1538 height 784
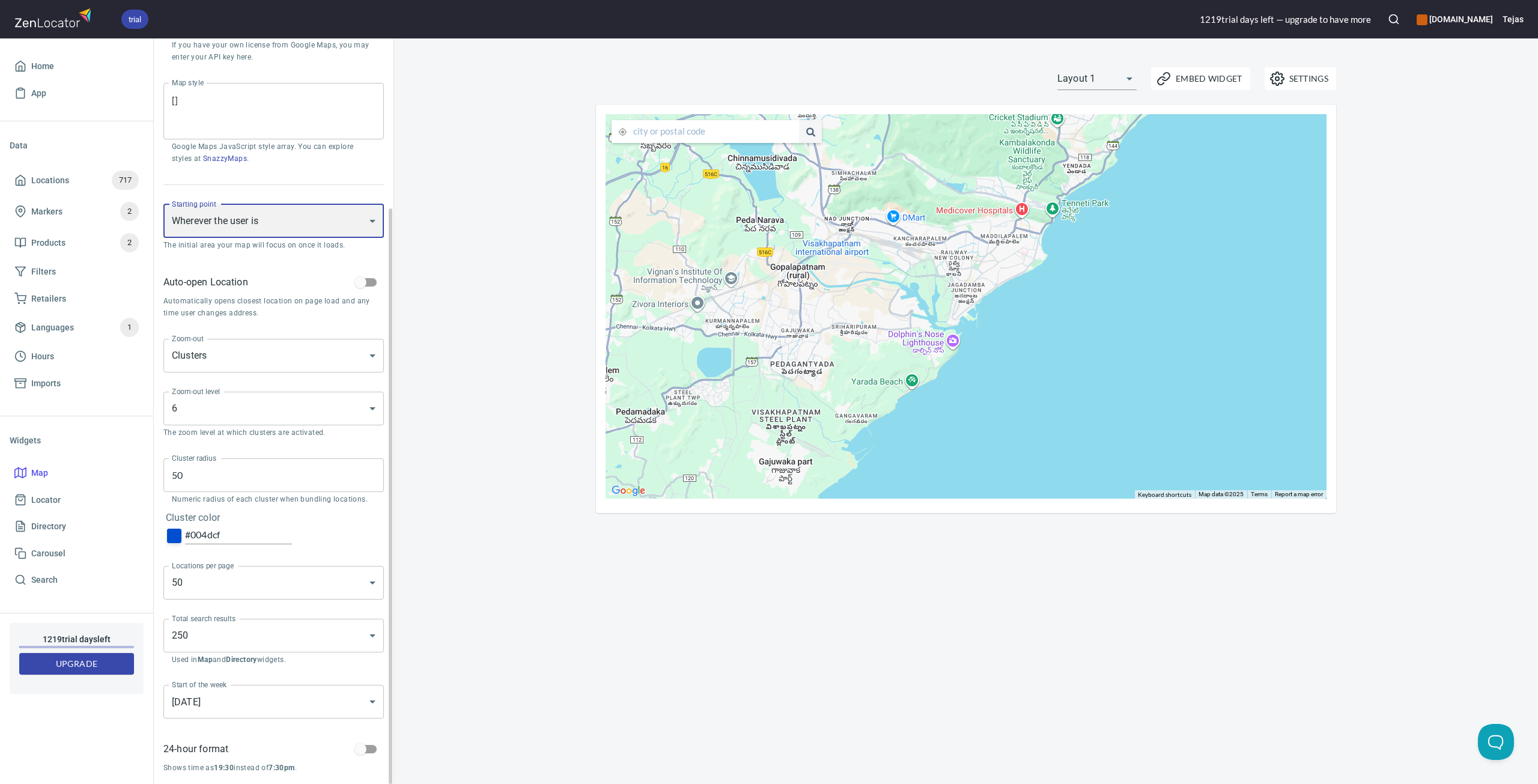
scroll to position [0, 0]
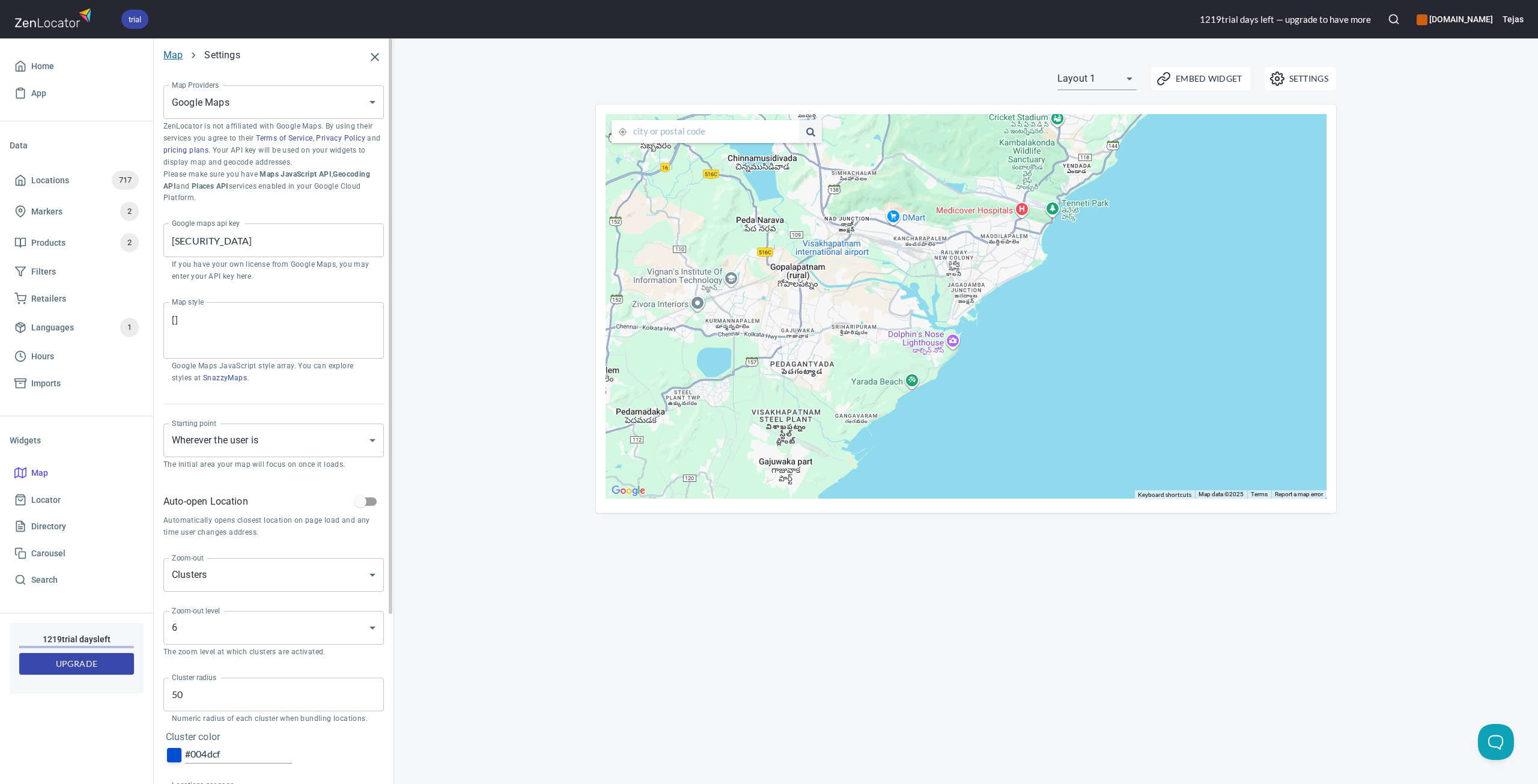
click at [174, 52] on link "Map" at bounding box center [173, 55] width 19 height 11
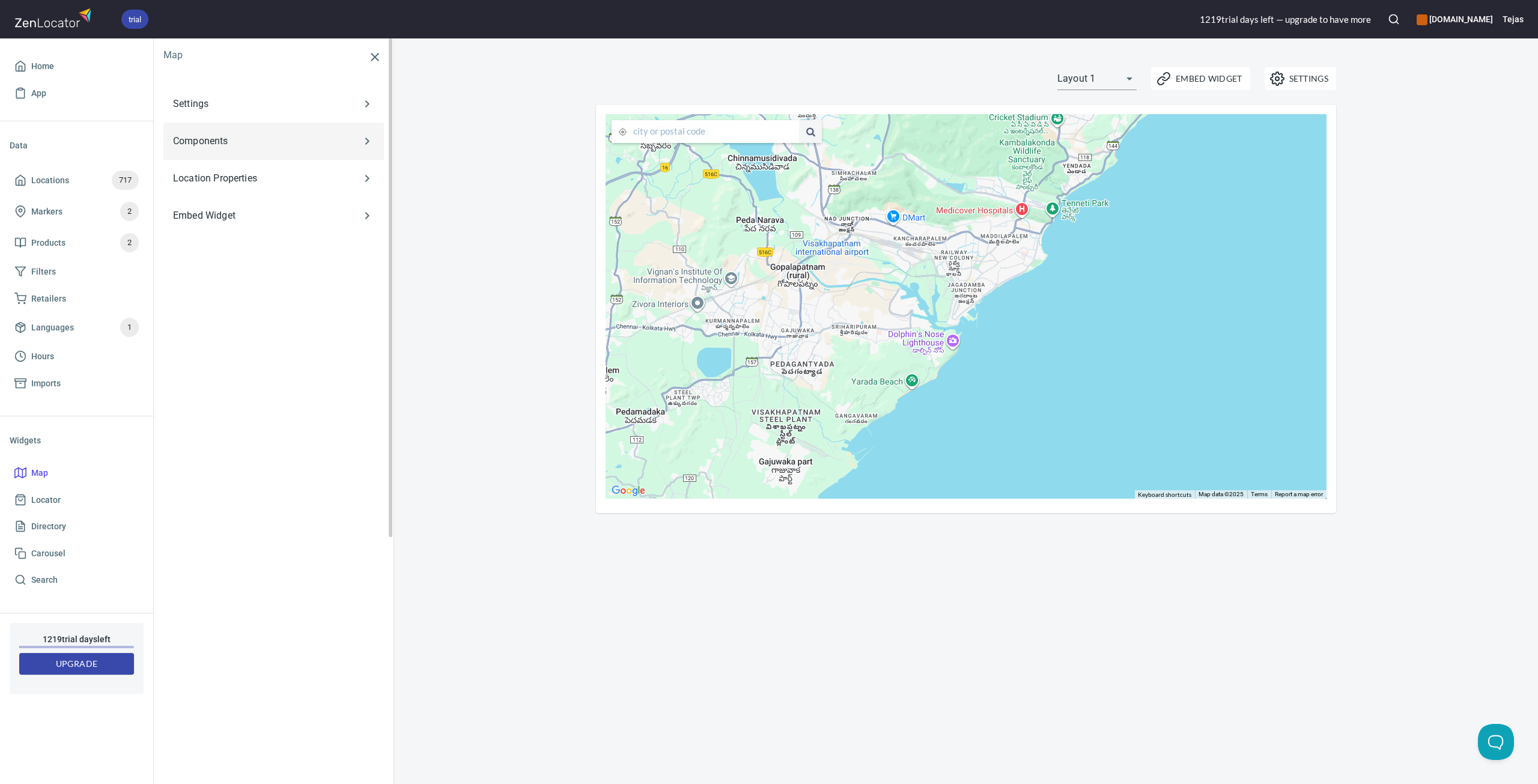
click at [249, 140] on p "Components" at bounding box center [255, 141] width 166 height 15
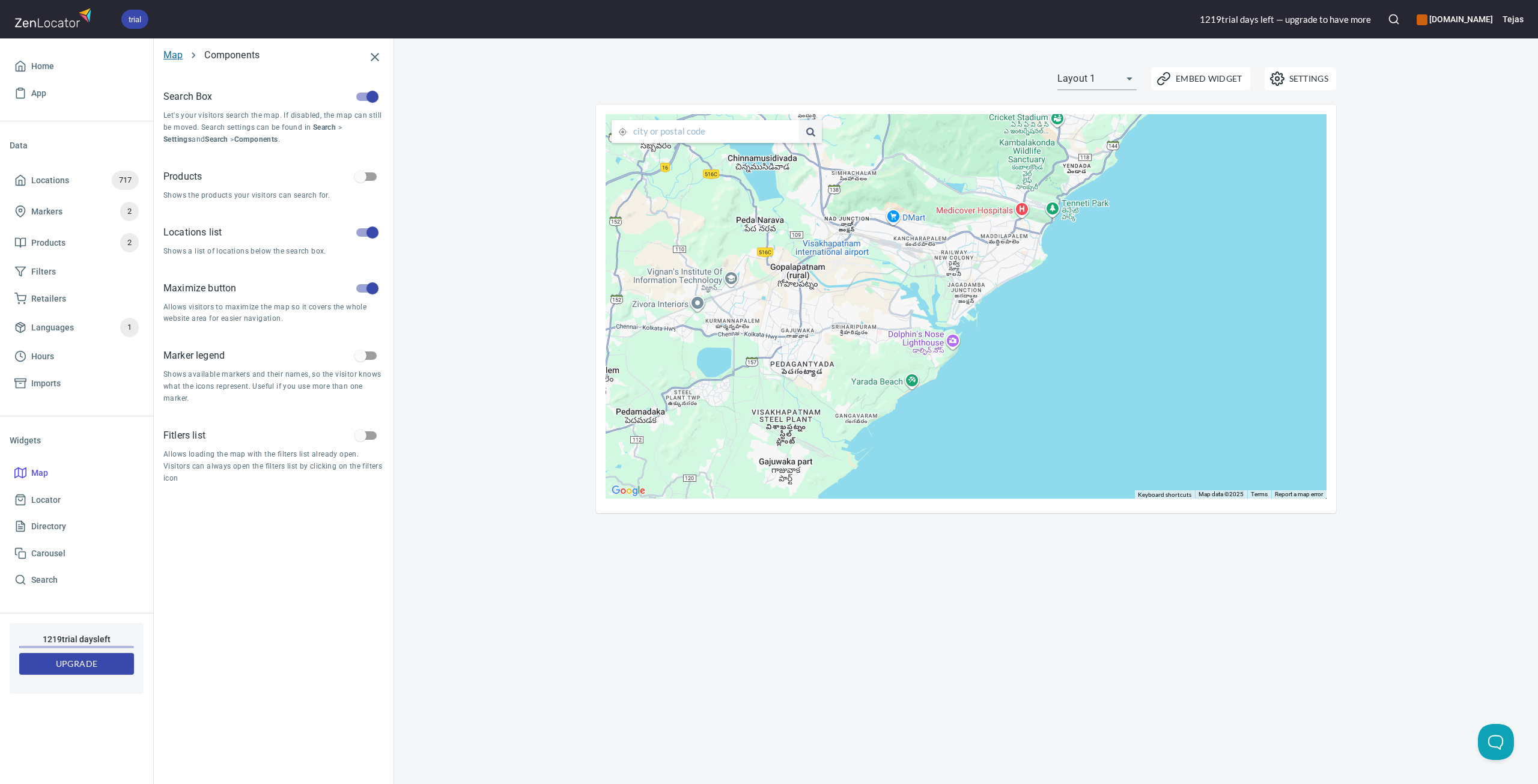
click at [176, 58] on link "Map" at bounding box center [173, 55] width 19 height 11
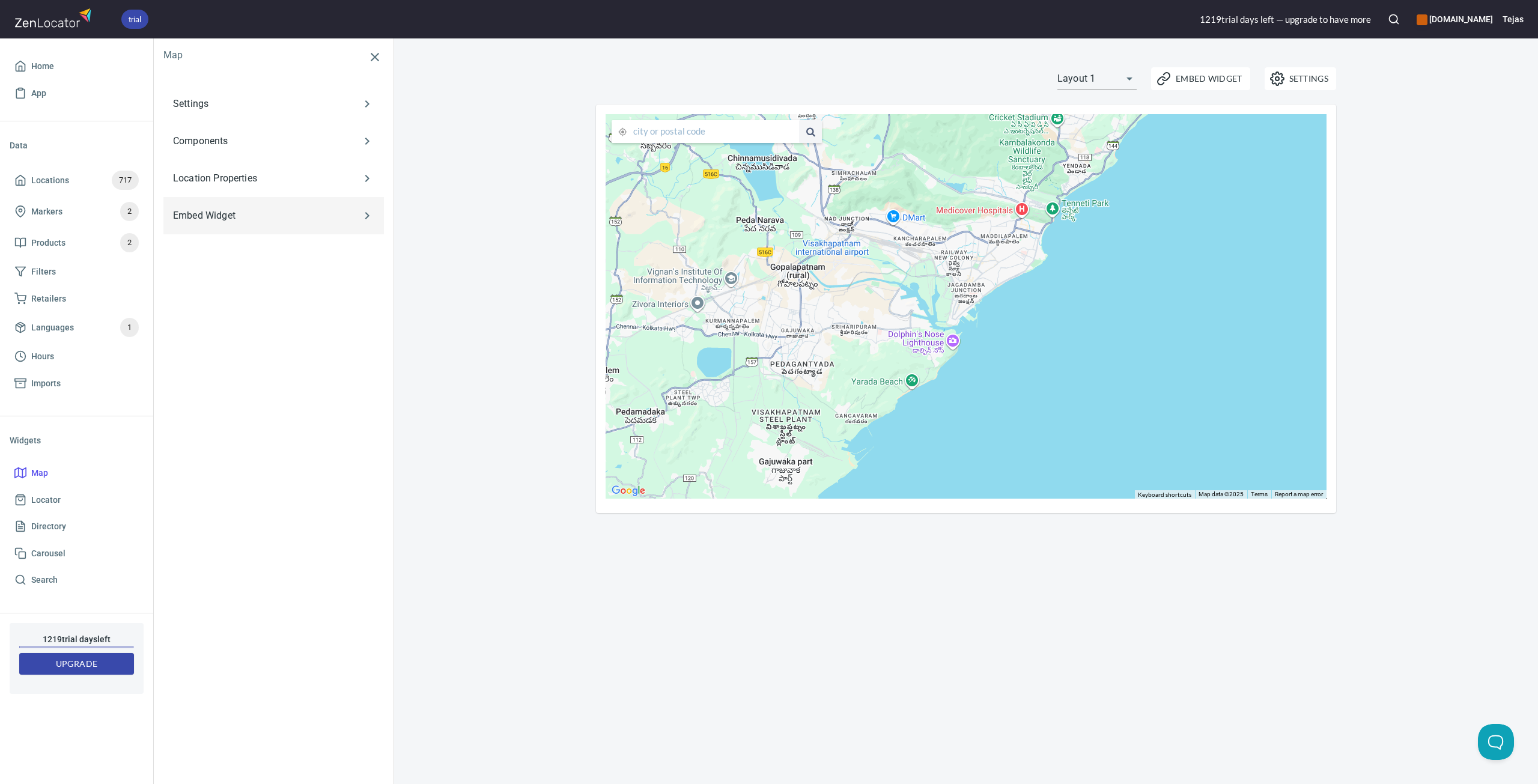
click at [228, 221] on p "Embed Widget" at bounding box center [255, 216] width 166 height 15
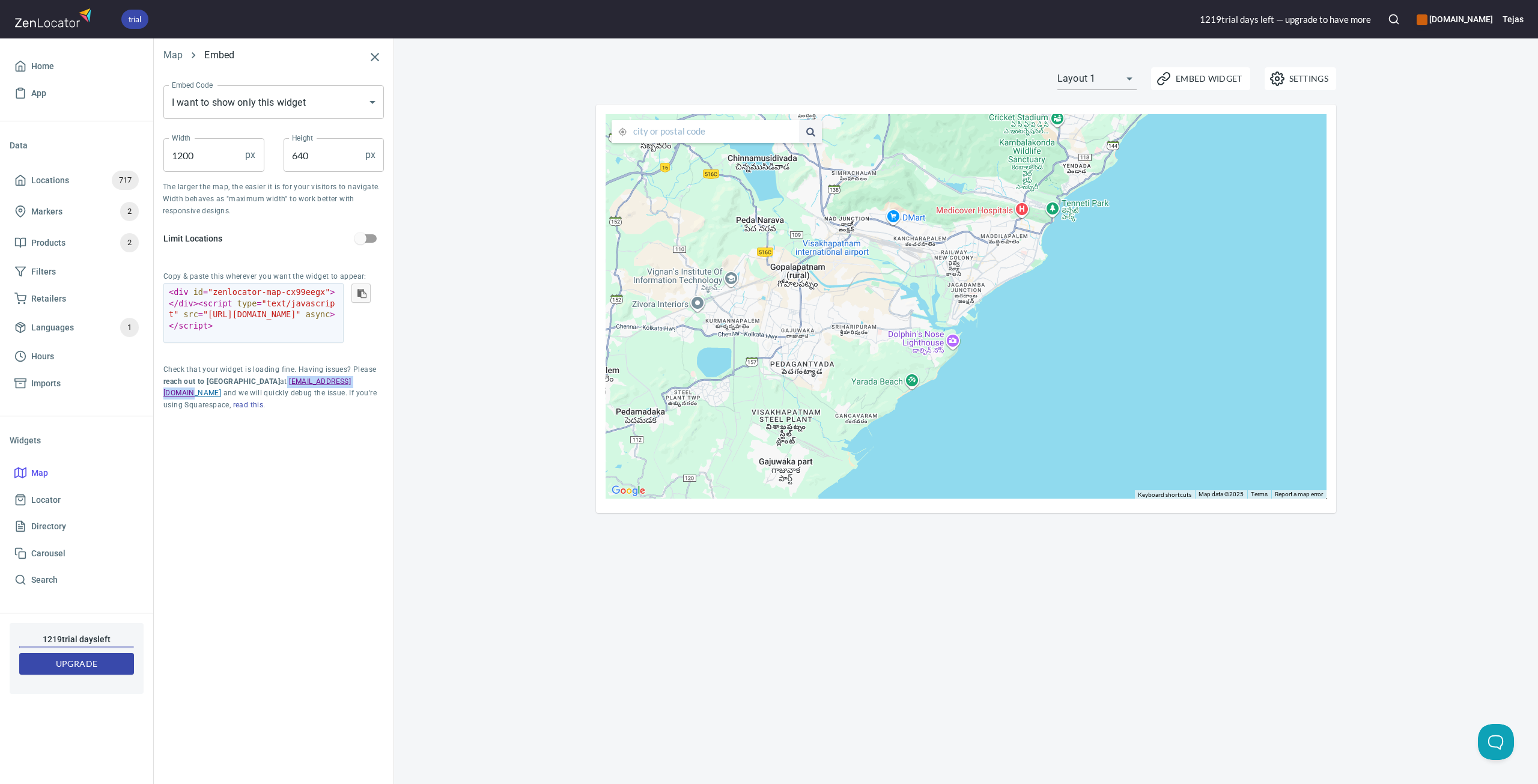
drag, startPoint x: 224, startPoint y: 379, endPoint x: 311, endPoint y: 380, distance: 87.0
click at [311, 380] on p "Check that your widget is loading fine. Having issues? Please reach out to us a…" at bounding box center [273, 388] width 221 height 48
copy p "[EMAIL_ADDRESS][DOMAIN_NAME]"
click at [526, 334] on div "Settings Embed Widget Layout 1 layout1 ← Move left → Move right ↑ Move up ↓ Mov…" at bounding box center [967, 411] width 1144 height 746
click at [461, 351] on div "Settings Embed Widget Layout 1 layout1 ← Move left → Move right ↑ Move up ↓ Mov…" at bounding box center [967, 411] width 1144 height 746
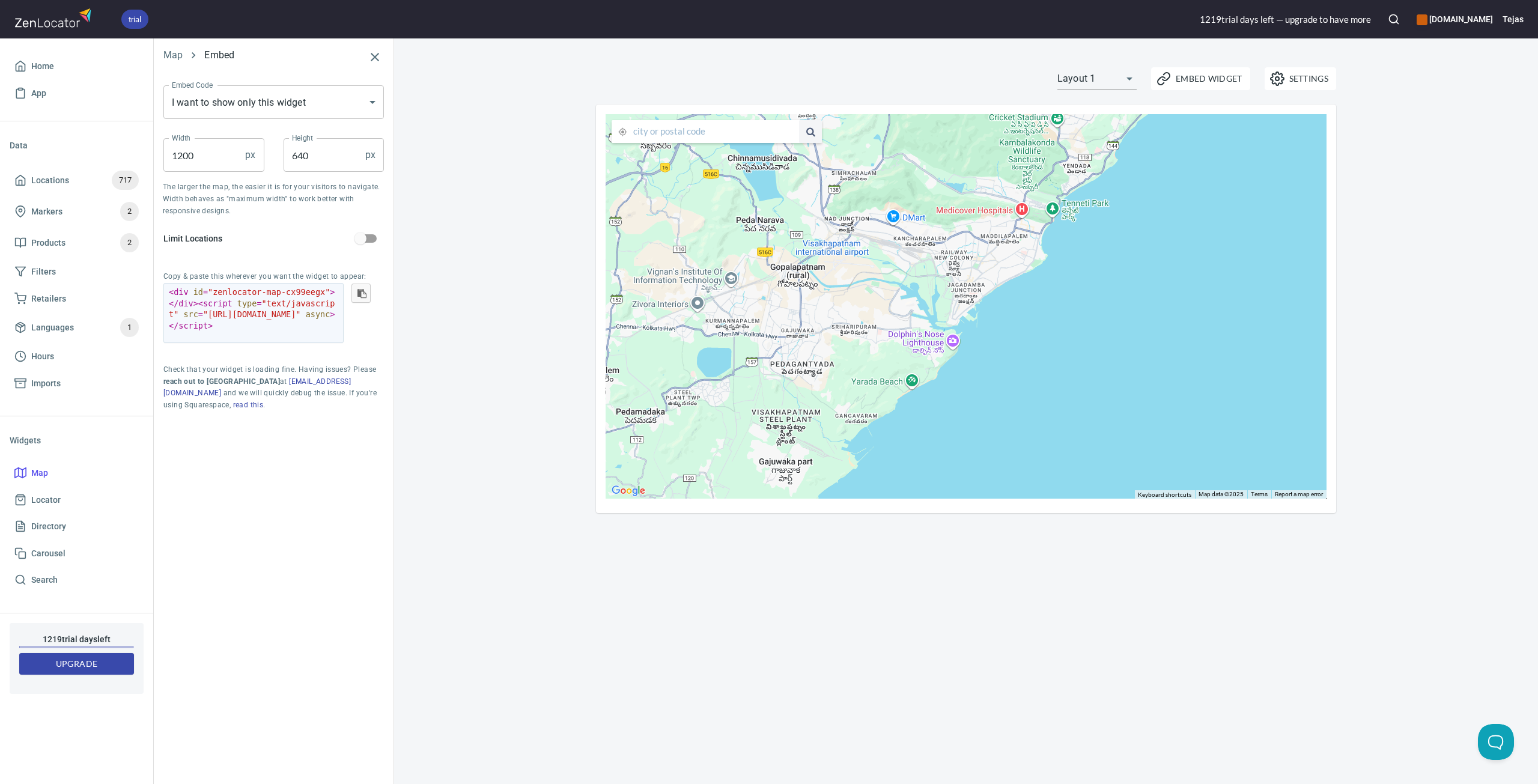
click at [449, 172] on div "Settings Embed Widget Layout 1 layout1 ← Move left → Move right ↑ Move up ↓ Mov…" at bounding box center [967, 411] width 1144 height 746
click at [59, 97] on span "App" at bounding box center [77, 93] width 124 height 15
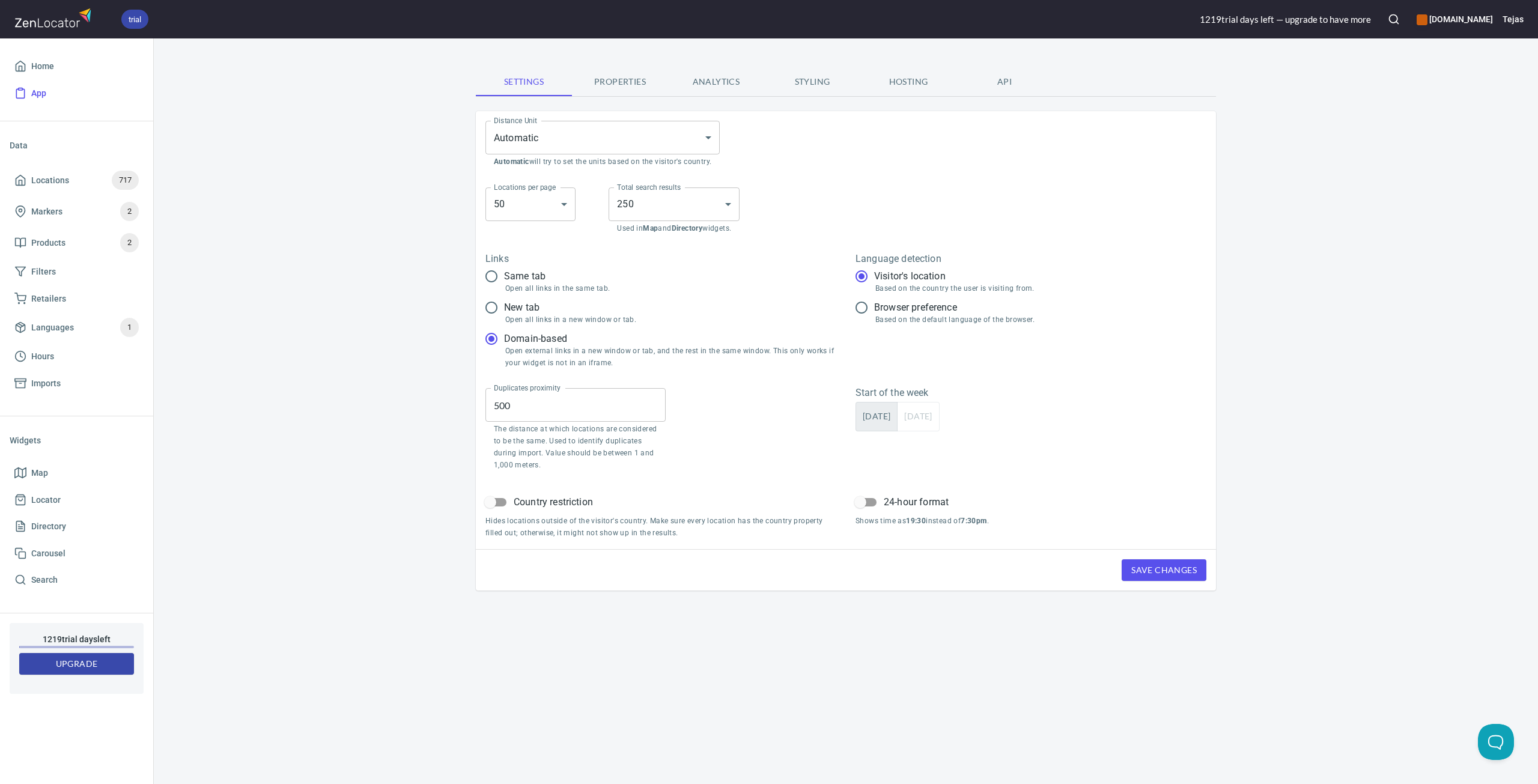
click at [356, 411] on div "Settings Properties Analytics Styling Hosting API Distance Unit Automatic AUTOM…" at bounding box center [845, 411] width 1384 height 746
click at [906, 86] on span "Hosting" at bounding box center [908, 82] width 82 height 15
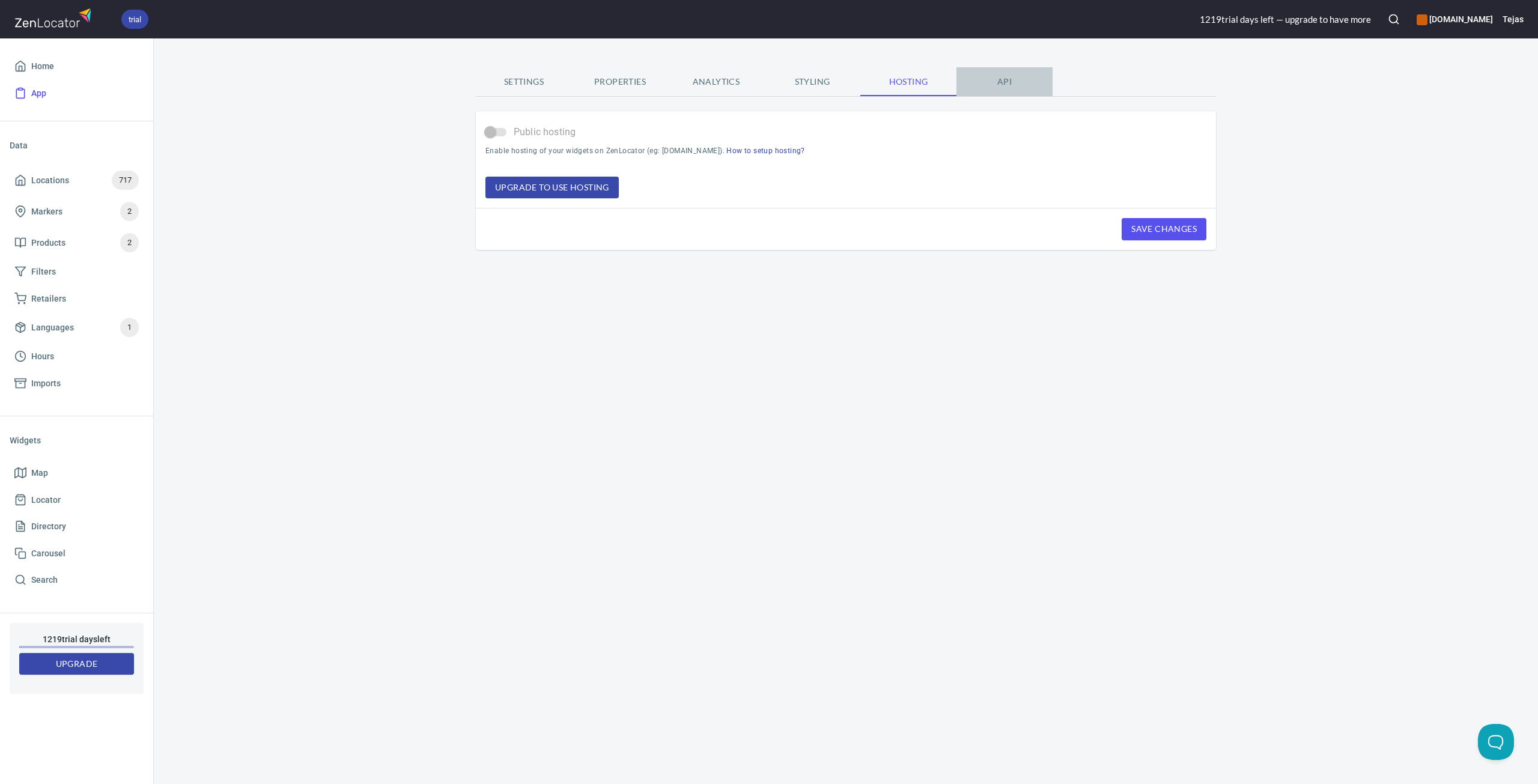
click at [1007, 86] on span "API" at bounding box center [1004, 82] width 82 height 15
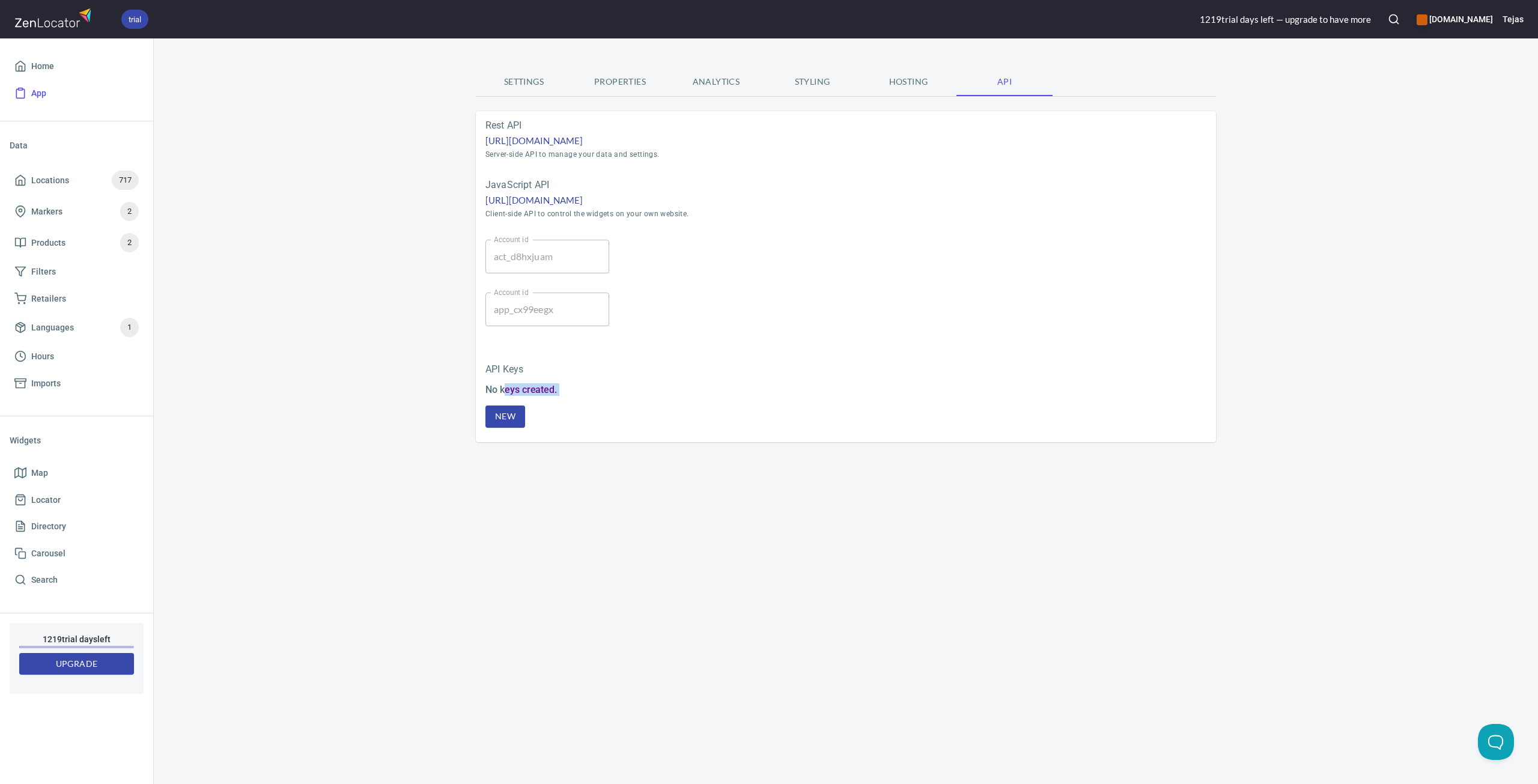
drag, startPoint x: 504, startPoint y: 391, endPoint x: 560, endPoint y: 398, distance: 56.4
click at [557, 398] on div "No keys created. New" at bounding box center [846, 405] width 721 height 44
click at [576, 387] on h5 "No keys created." at bounding box center [846, 389] width 721 height 13
click at [474, 264] on div "Settings Properties Analytics Styling Hosting API Rest API [URL][DOMAIN_NAME] S…" at bounding box center [846, 255] width 769 height 375
